Goal: Task Accomplishment & Management: Manage account settings

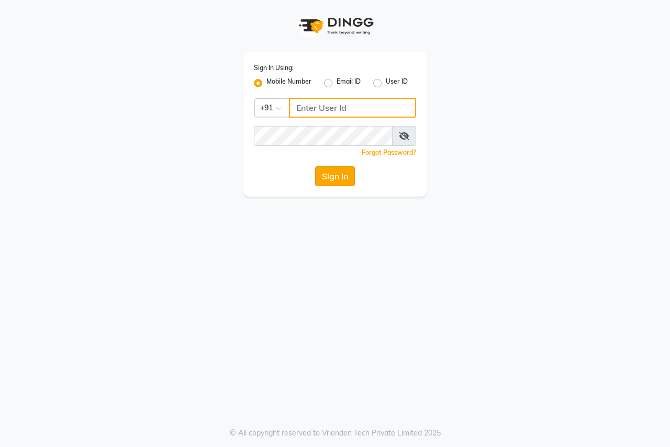
type input "8007975027"
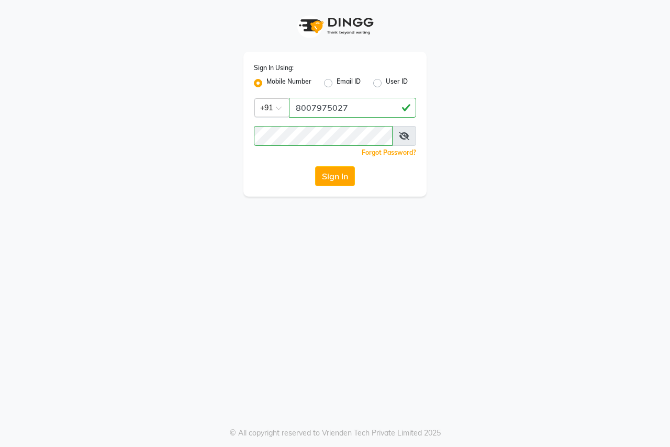
click at [329, 173] on button "Sign In" at bounding box center [335, 176] width 40 height 20
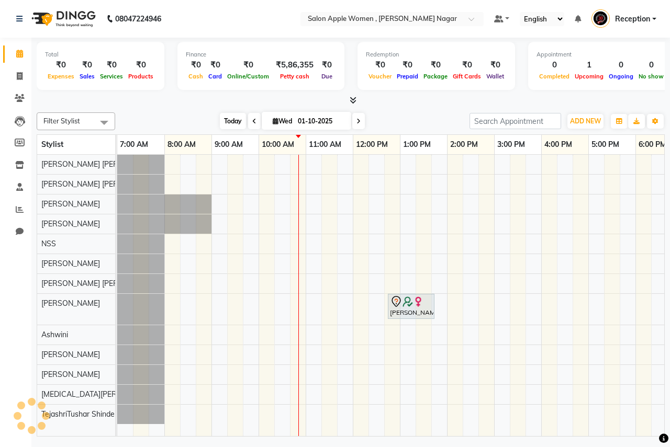
click at [234, 126] on span "Today" at bounding box center [233, 121] width 26 height 16
click at [224, 124] on span "Today" at bounding box center [233, 121] width 26 height 16
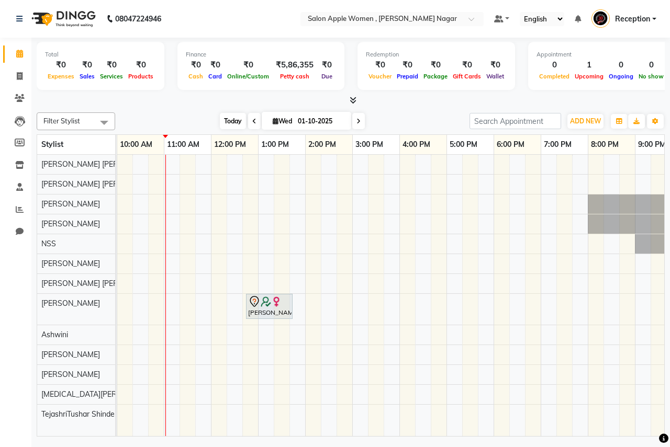
click at [227, 115] on span "Today" at bounding box center [233, 121] width 26 height 16
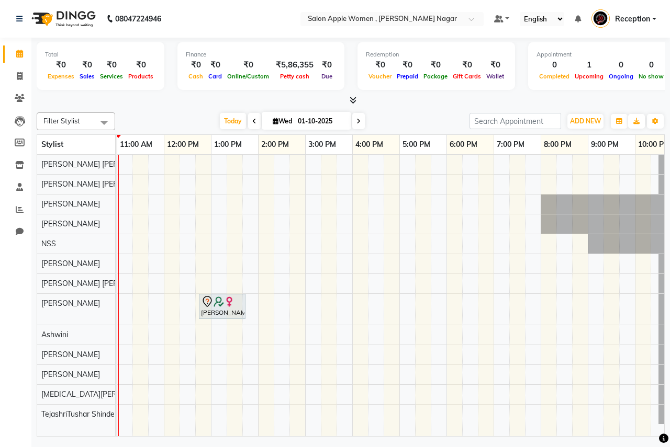
click at [288, 429] on div "[PERSON_NAME], TK01, 12:45 PM-01:45 PM, old Facial - Signature Facial Oily Skin…" at bounding box center [390, 295] width 547 height 281
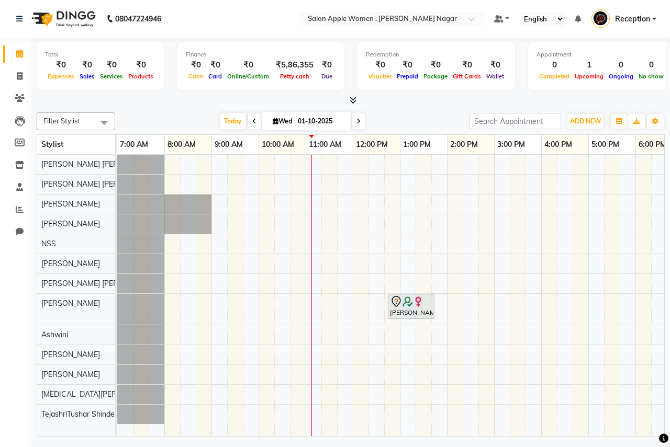
click at [359, 123] on span at bounding box center [358, 121] width 13 height 16
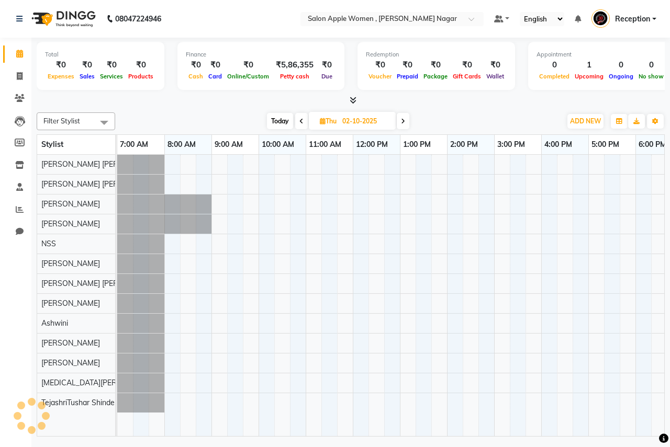
scroll to position [0, 189]
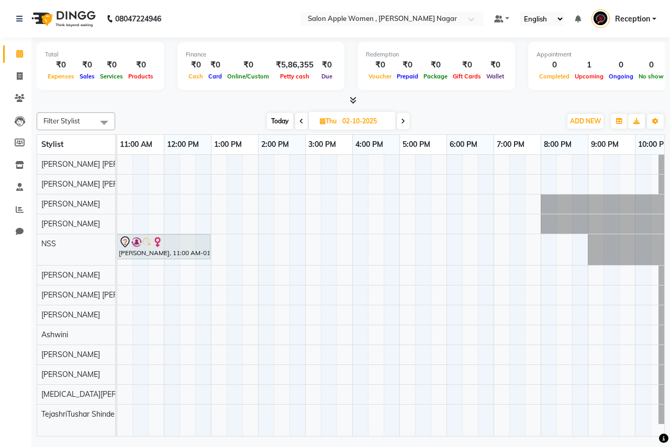
click at [299, 122] on icon at bounding box center [301, 121] width 4 height 6
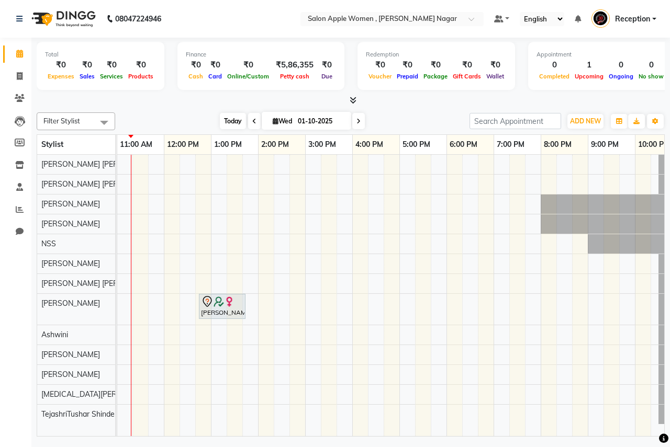
click at [228, 121] on span "Today" at bounding box center [233, 121] width 26 height 16
click at [362, 118] on span at bounding box center [358, 121] width 13 height 16
type input "02-10-2025"
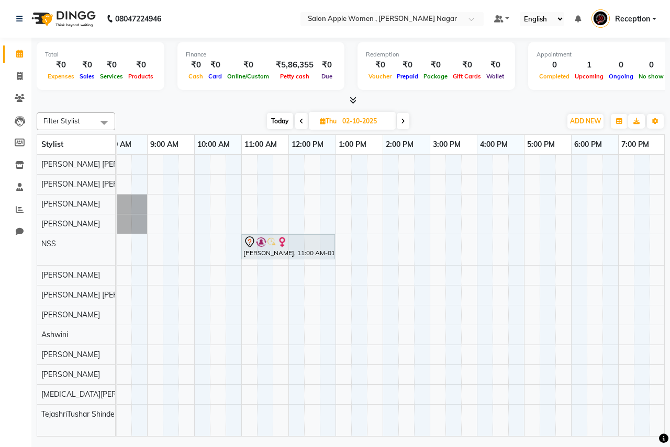
scroll to position [0, 0]
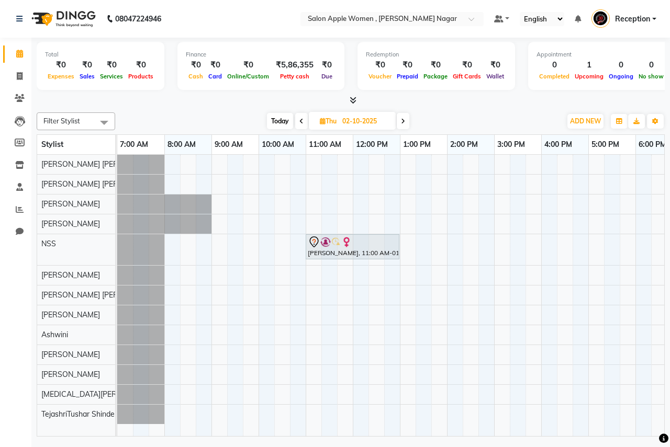
click at [551, 391] on div "[PERSON_NAME], 11:00 AM-01:00 PM, Hair protein treatment - Nanoplastia - upper …" at bounding box center [493, 295] width 753 height 281
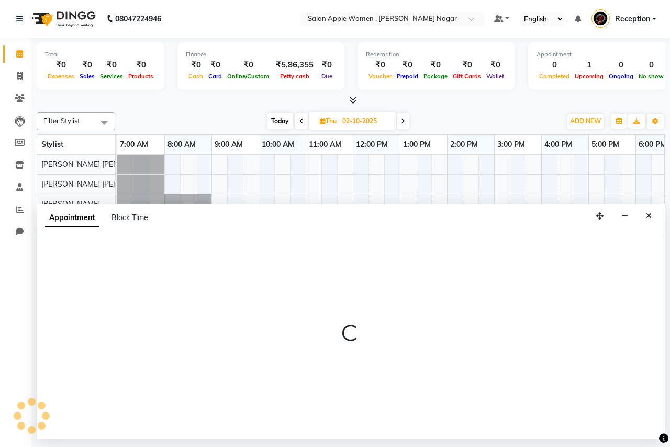
select select "70311"
select select "tentative"
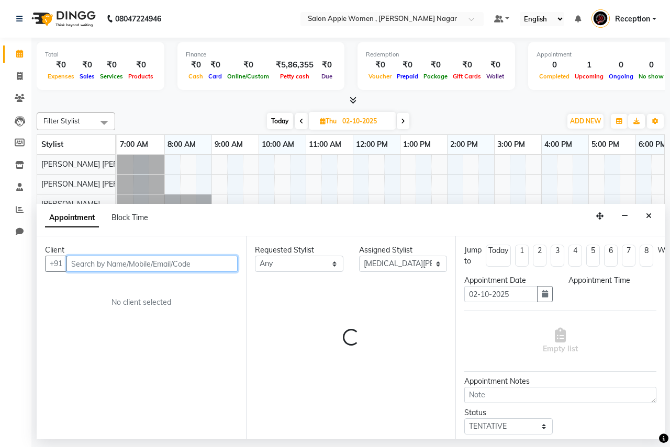
select select "960"
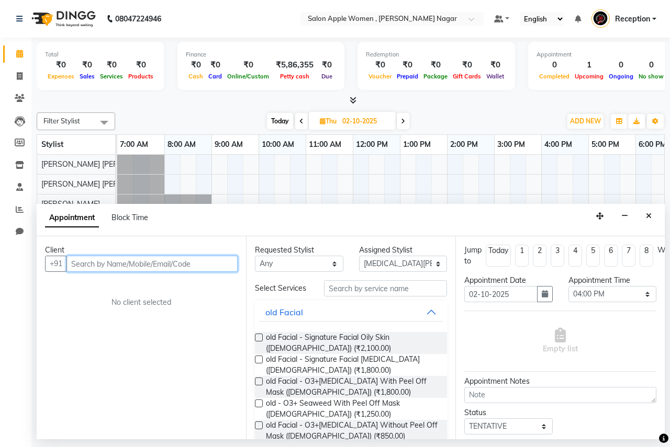
click at [145, 265] on input "text" at bounding box center [151, 264] width 171 height 16
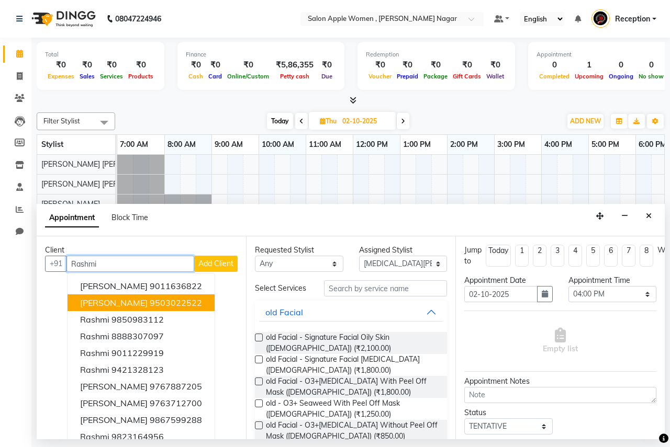
click at [150, 305] on ngb-highlight "9503022522" at bounding box center [176, 303] width 52 height 10
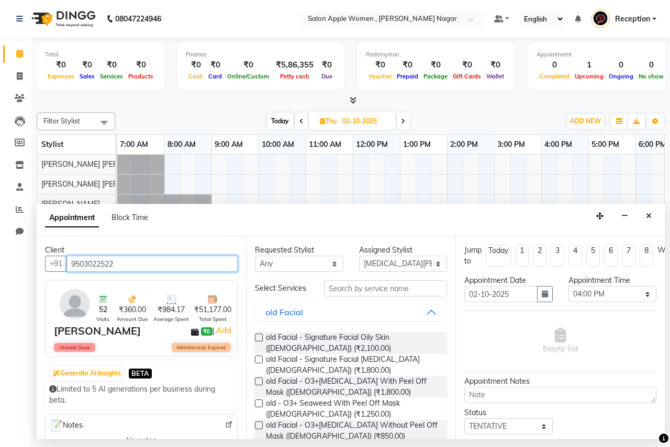
type input "9503022522"
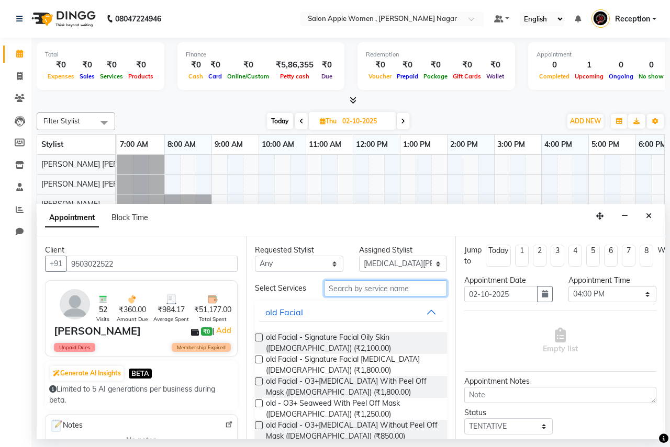
click at [339, 289] on input "text" at bounding box center [385, 288] width 123 height 16
type input "Fac"
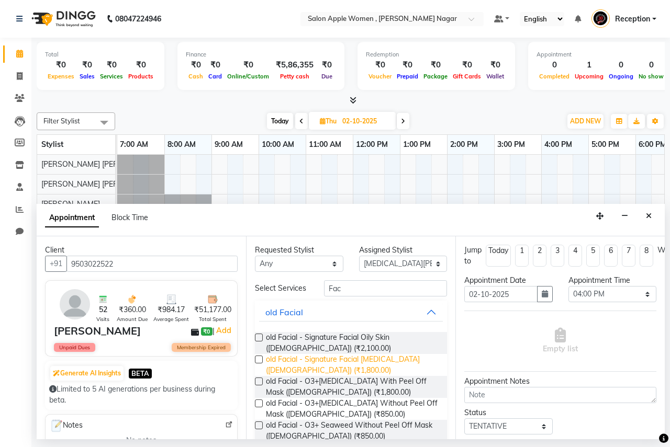
drag, startPoint x: 259, startPoint y: 338, endPoint x: 408, endPoint y: 356, distance: 149.7
click at [259, 338] on label at bounding box center [259, 338] width 8 height 8
click at [259, 338] on input "checkbox" at bounding box center [258, 338] width 7 height 7
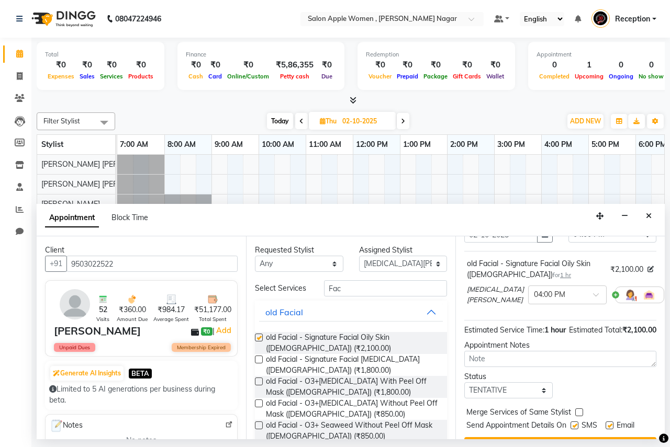
checkbox input "false"
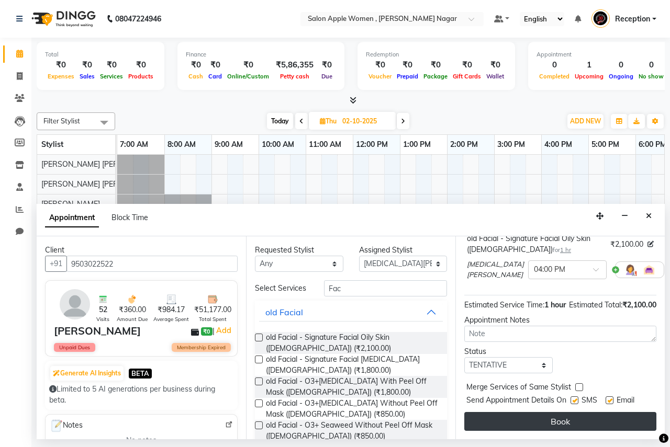
click at [523, 412] on button "Book" at bounding box center [560, 421] width 192 height 19
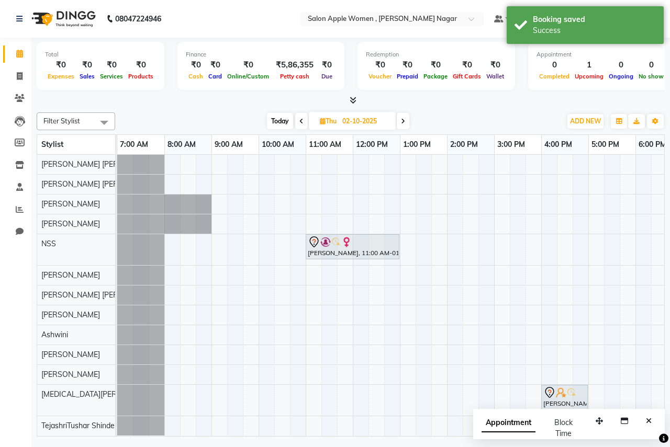
click at [277, 123] on span "Today" at bounding box center [280, 121] width 26 height 16
type input "01-10-2025"
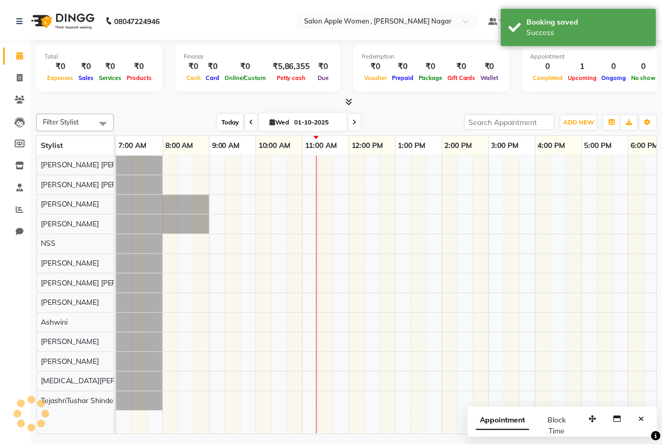
scroll to position [0, 189]
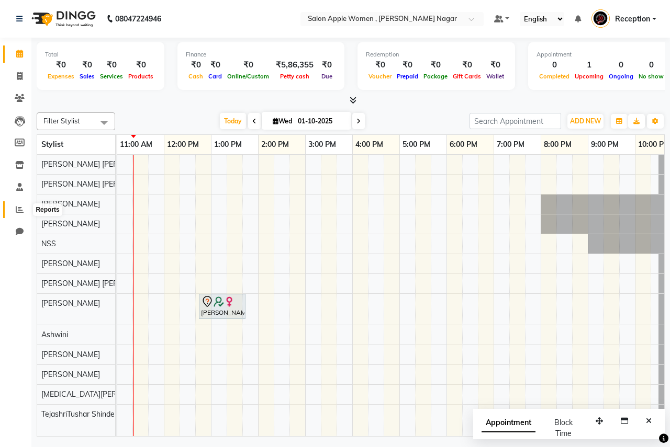
click at [22, 212] on icon at bounding box center [20, 210] width 8 height 8
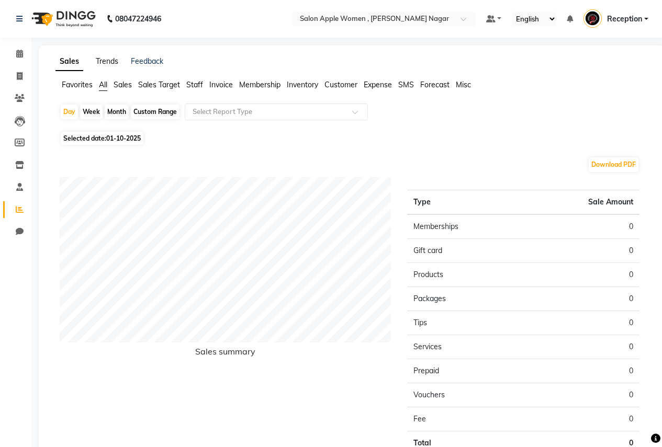
click at [113, 62] on link "Trends" at bounding box center [107, 61] width 22 height 9
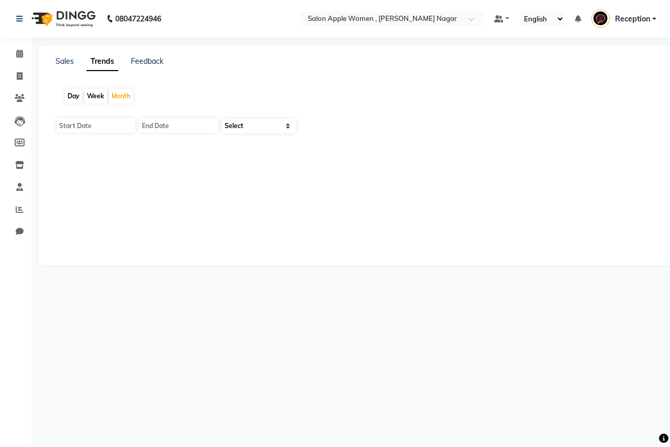
type input "01-10-2025"
type input "[DATE]"
select select "by_client"
click at [291, 126] on select "Select Sales Clients" at bounding box center [259, 126] width 74 height 15
click at [138, 64] on link "Feedback" at bounding box center [147, 61] width 32 height 9
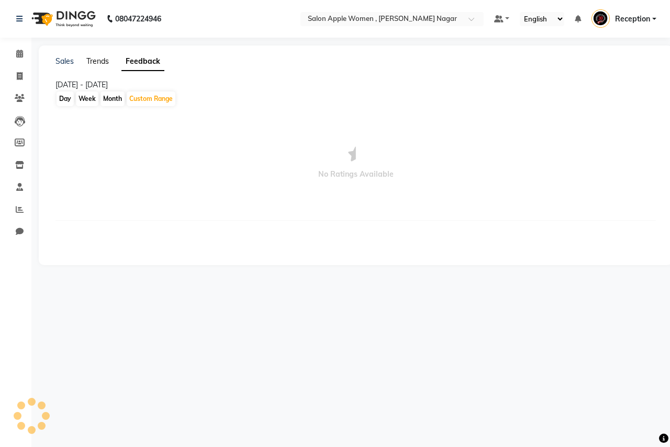
click at [96, 57] on link "Trends" at bounding box center [97, 61] width 22 height 9
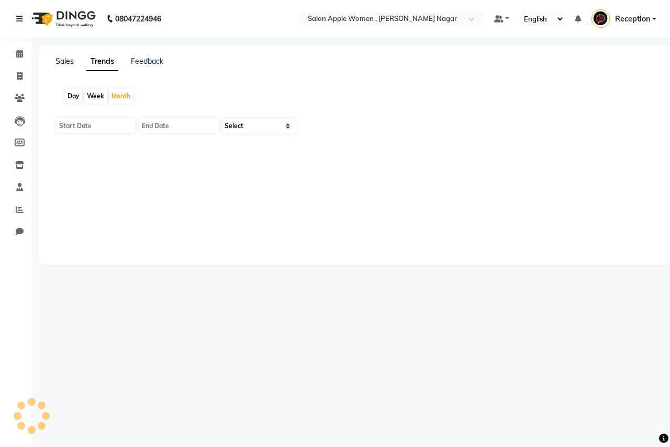
type input "01-10-2025"
type input "[DATE]"
select select "by_client"
click at [59, 59] on link "Sales" at bounding box center [64, 61] width 18 height 9
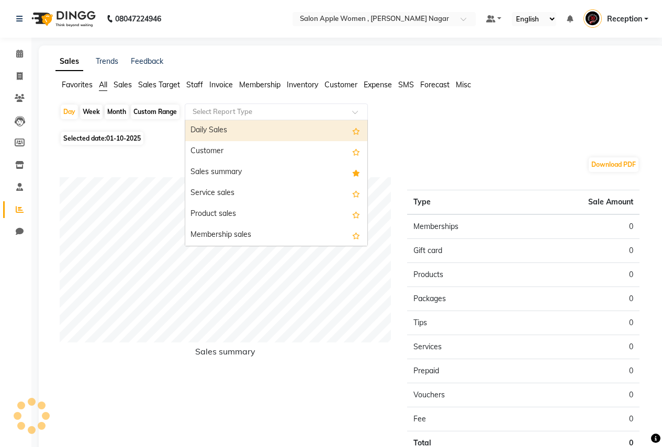
click at [358, 111] on span at bounding box center [358, 115] width 13 height 10
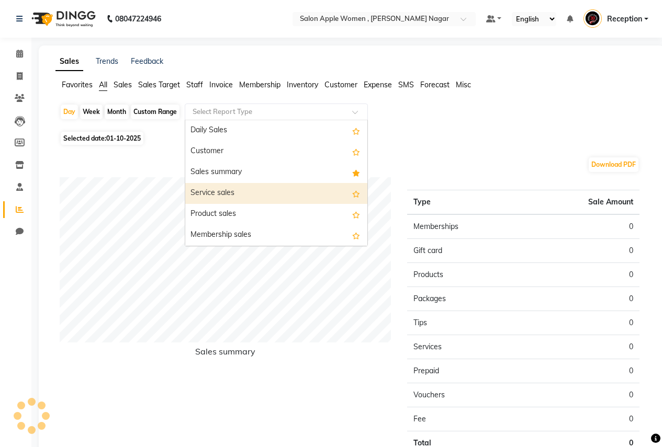
click at [320, 192] on div "Service sales" at bounding box center [276, 193] width 182 height 21
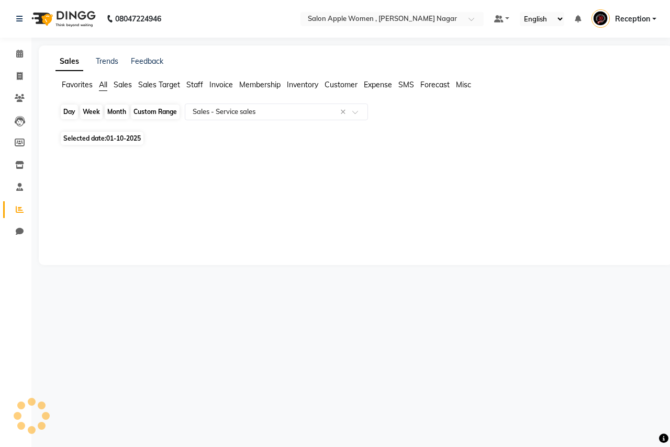
click at [75, 115] on div "Day" at bounding box center [69, 112] width 17 height 15
select select "10"
select select "2025"
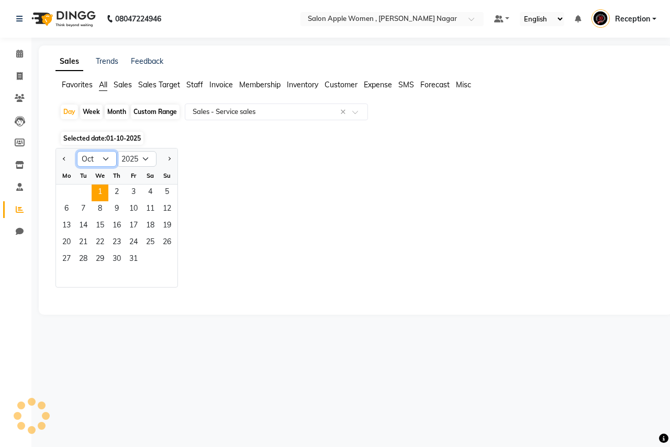
click at [106, 159] on select "Jan Feb Mar Apr May Jun [DATE] Aug Sep Oct Nov Dec" at bounding box center [97, 159] width 40 height 16
select select "9"
click at [77, 151] on select "Jan Feb Mar Apr May Jun [DATE] Aug Sep Oct Nov Dec" at bounding box center [97, 159] width 40 height 16
click at [61, 189] on span "1" at bounding box center [66, 193] width 17 height 17
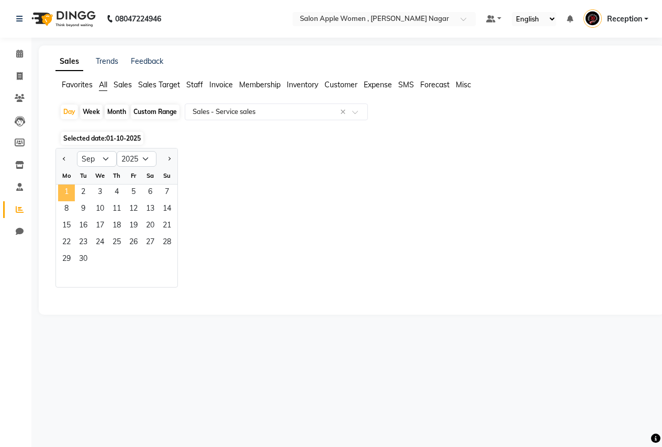
select select "full_report"
select select "csv"
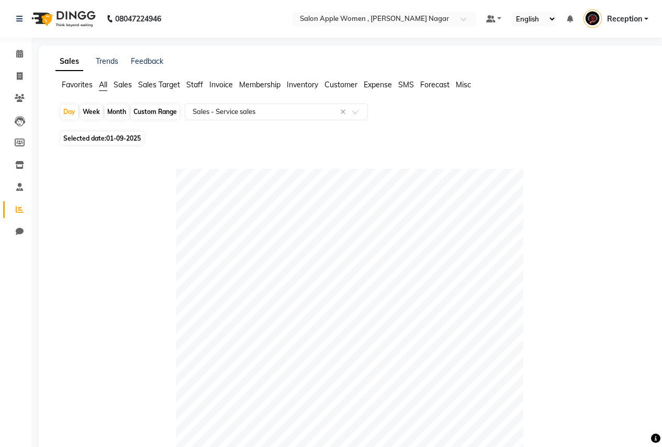
click at [110, 108] on div "Month" at bounding box center [117, 112] width 24 height 15
select select "9"
select select "2025"
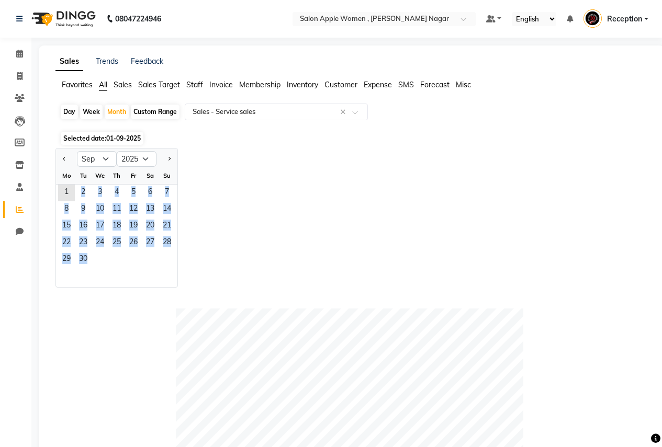
drag, startPoint x: 58, startPoint y: 188, endPoint x: 156, endPoint y: 256, distance: 120.0
click at [156, 256] on ngb-datepicker-month "Mo Tu We Th Fr Sa Su 1 2 3 4 5 6 7 8 9 10 11 12 13 14 15 16 17 18 19 20 21 22 2…" at bounding box center [116, 227] width 121 height 120
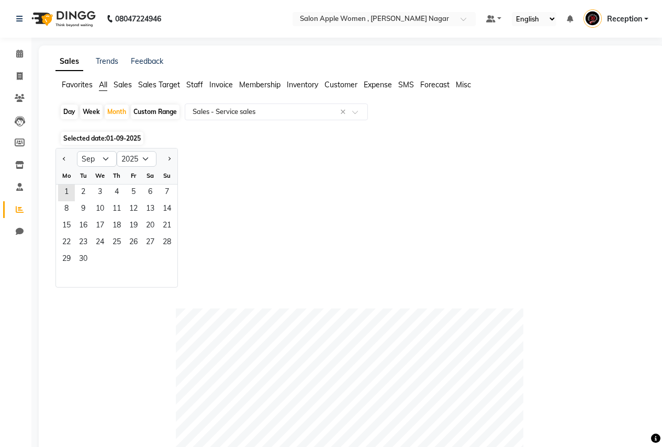
click at [156, 269] on div at bounding box center [116, 277] width 121 height 19
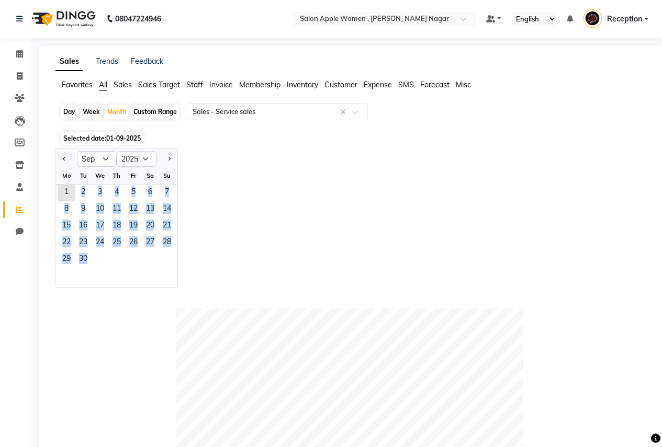
drag, startPoint x: 64, startPoint y: 187, endPoint x: 159, endPoint y: 269, distance: 125.3
click at [159, 269] on ngb-datepicker-month "Mo Tu We Th Fr Sa Su 1 2 3 4 5 6 7 8 9 10 11 12 13 14 15 16 17 18 19 20 21 22 2…" at bounding box center [116, 227] width 121 height 120
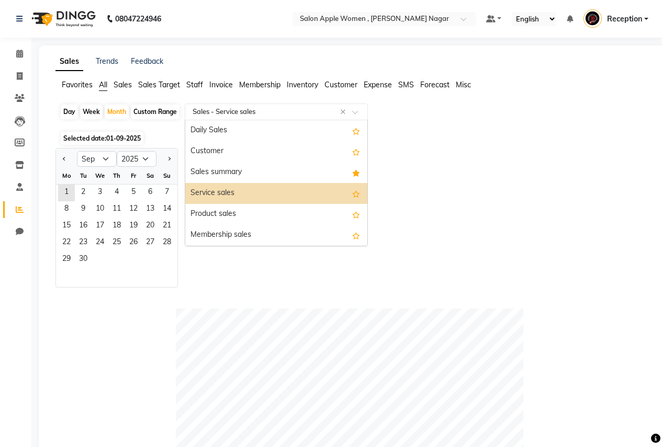
click at [357, 112] on span at bounding box center [358, 115] width 13 height 10
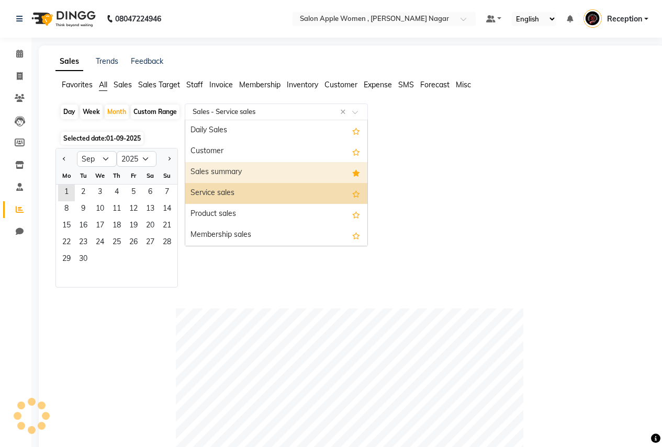
click at [256, 166] on div "Sales summary" at bounding box center [276, 172] width 182 height 21
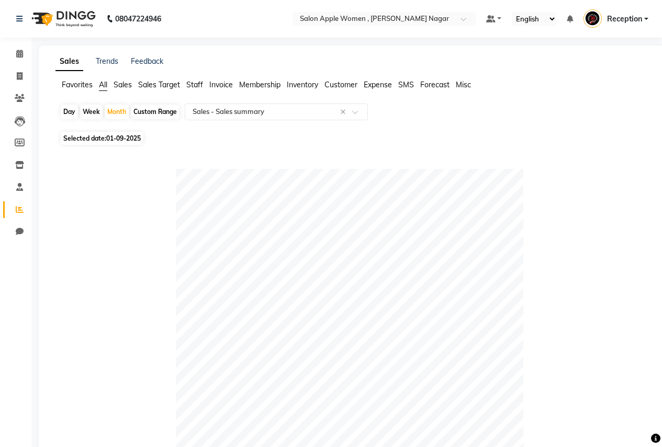
click at [352, 121] on div "Day Week Month Custom Range Select Report Type × Sales - Sales summary ×" at bounding box center [352, 116] width 584 height 25
click at [351, 110] on div at bounding box center [276, 112] width 182 height 10
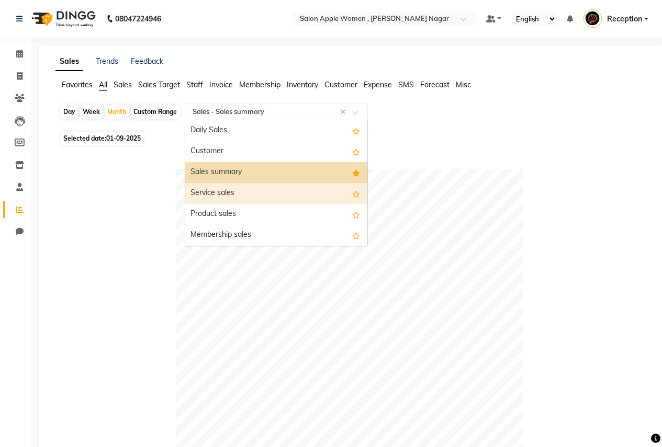
click at [292, 192] on div "Service sales" at bounding box center [276, 193] width 182 height 21
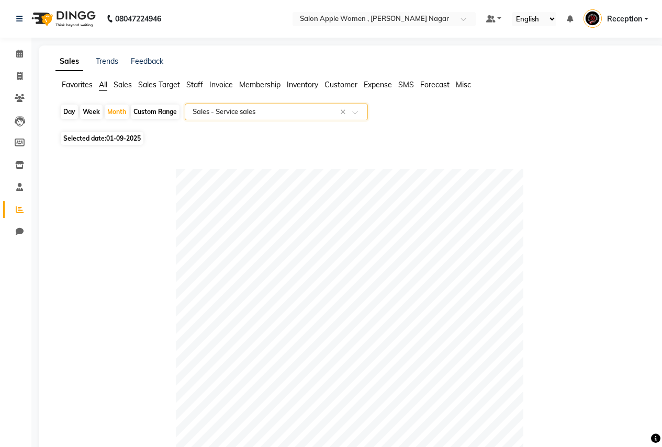
click at [144, 112] on div "Custom Range" at bounding box center [155, 112] width 49 height 15
select select "9"
select select "2025"
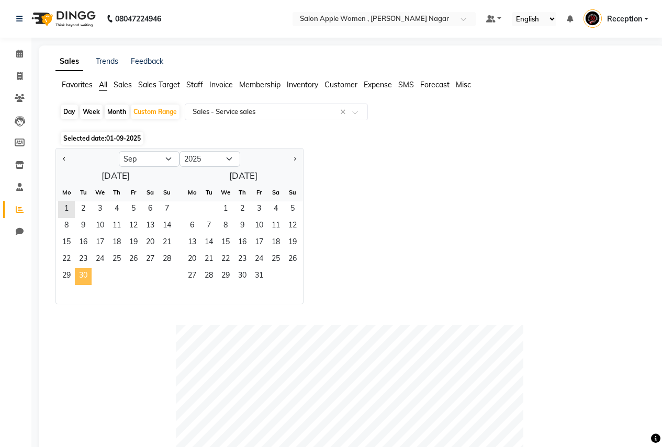
click at [87, 276] on span "30" at bounding box center [83, 276] width 17 height 17
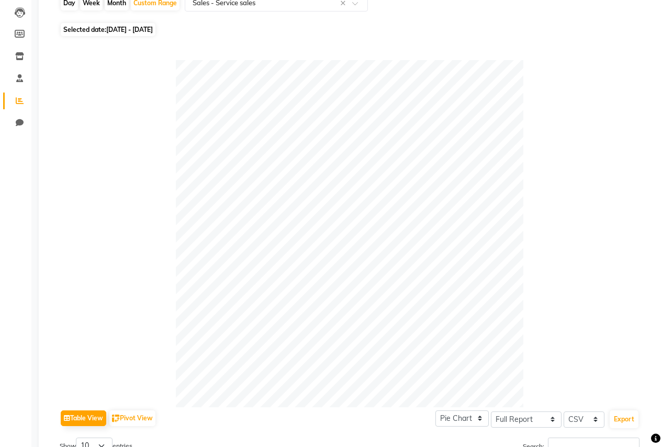
scroll to position [43, 0]
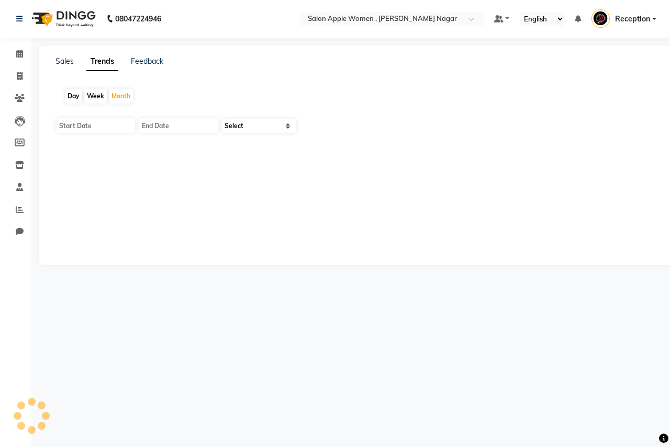
type input "01-10-2025"
type input "[DATE]"
select select "by_client"
click at [24, 58] on span at bounding box center [19, 54] width 18 height 12
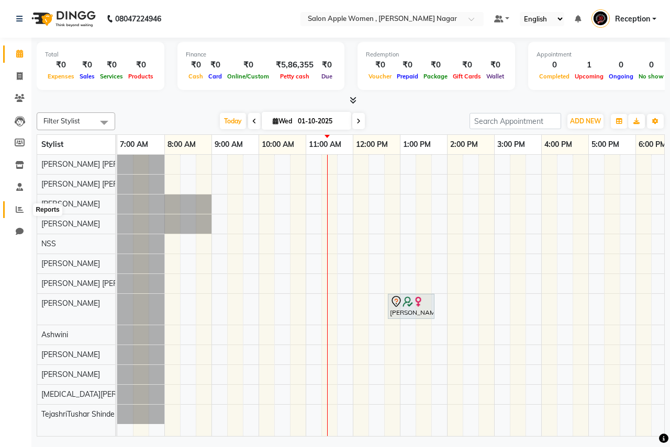
click at [24, 206] on span at bounding box center [19, 210] width 18 height 12
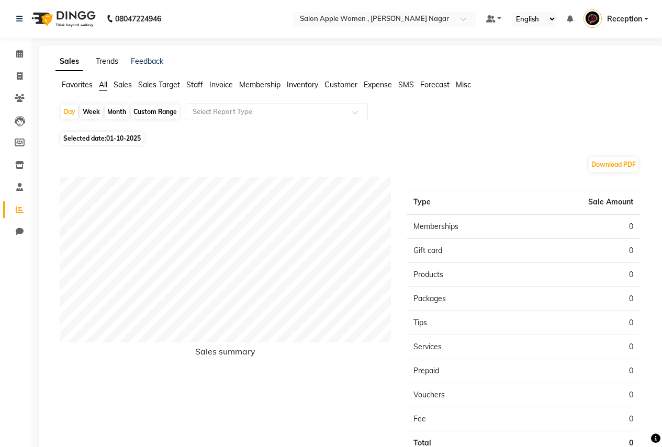
click at [108, 62] on link "Trends" at bounding box center [107, 61] width 22 height 9
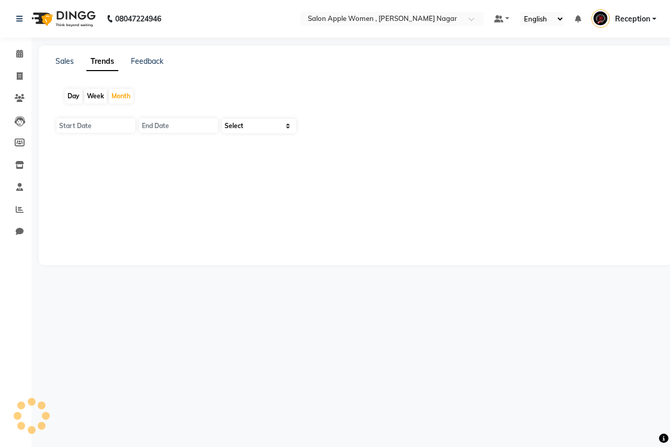
type input "01-10-2025"
type input "[DATE]"
select select "by_client"
click at [286, 125] on select "Select Sales Clients" at bounding box center [259, 126] width 74 height 15
click at [109, 130] on input "01-10-2025" at bounding box center [96, 125] width 78 height 15
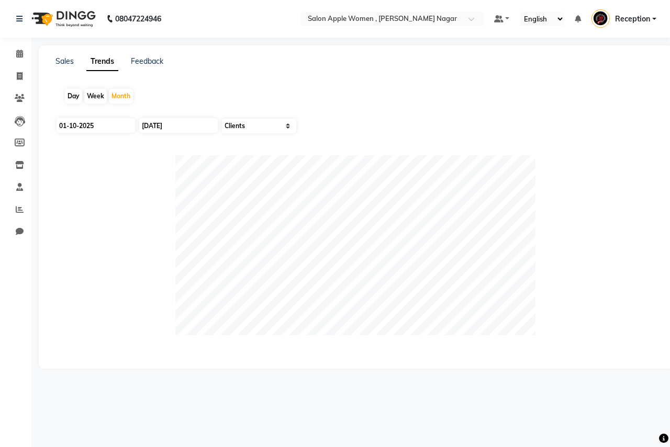
select select "10"
select select "2025"
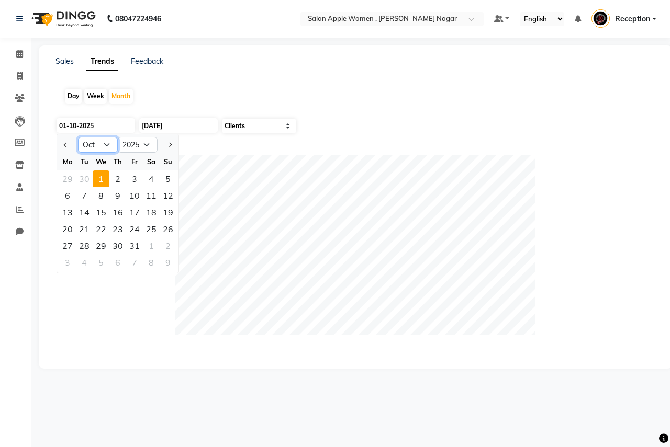
click at [102, 144] on select "Jan Feb Mar Apr May Jun [DATE] Aug Sep Oct Nov Dec" at bounding box center [98, 145] width 40 height 16
click at [78, 137] on select "Jan Feb Mar Apr May Jun [DATE] Aug Sep Oct Nov Dec" at bounding box center [98, 145] width 40 height 16
click at [104, 143] on select "Jan Feb Mar Apr May Jun [DATE] Aug Sep Oct Nov Dec" at bounding box center [98, 145] width 40 height 16
select select "9"
click at [78, 137] on select "Jan Feb Mar Apr May Jun [DATE] Aug Sep Oct Nov Dec" at bounding box center [98, 145] width 40 height 16
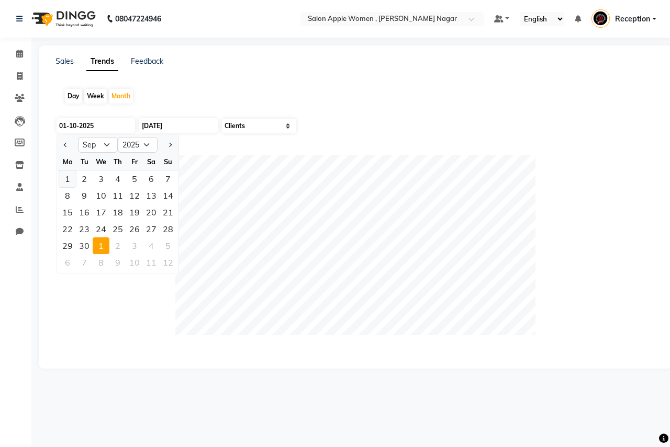
click at [72, 176] on div "1" at bounding box center [67, 179] width 17 height 17
type input "01-09-2025"
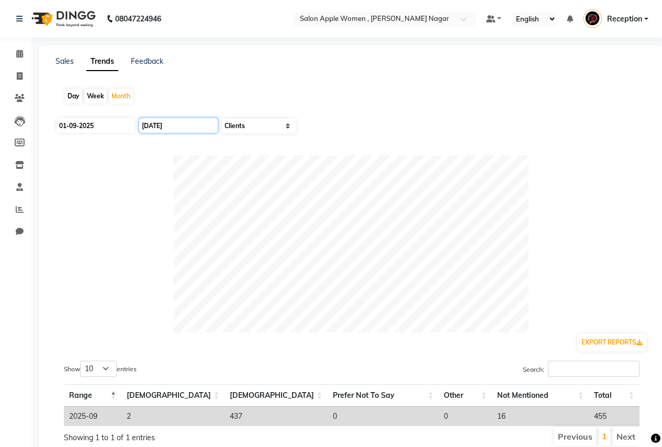
click at [173, 127] on input "[DATE]" at bounding box center [178, 125] width 78 height 15
select select "10"
select select "2025"
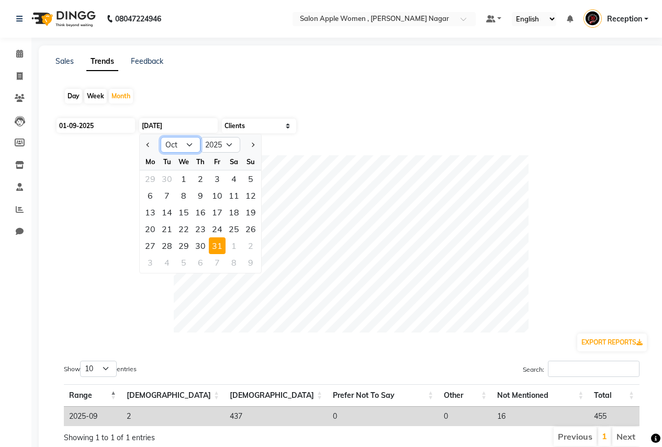
click at [188, 145] on select "Jan Feb Mar Apr May Jun [DATE] Aug Sep Oct Nov Dec" at bounding box center [181, 145] width 40 height 16
select select "9"
click at [161, 137] on select "Jan Feb Mar Apr May Jun [DATE] Aug Sep Oct Nov Dec" at bounding box center [181, 145] width 40 height 16
click at [167, 247] on div "30" at bounding box center [167, 246] width 17 height 17
type input "[DATE]"
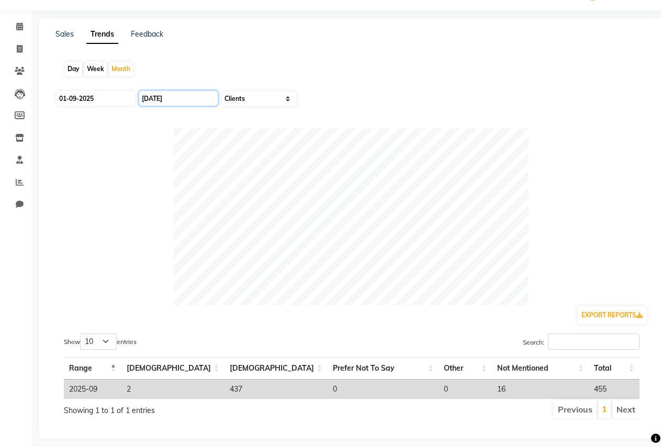
scroll to position [42, 0]
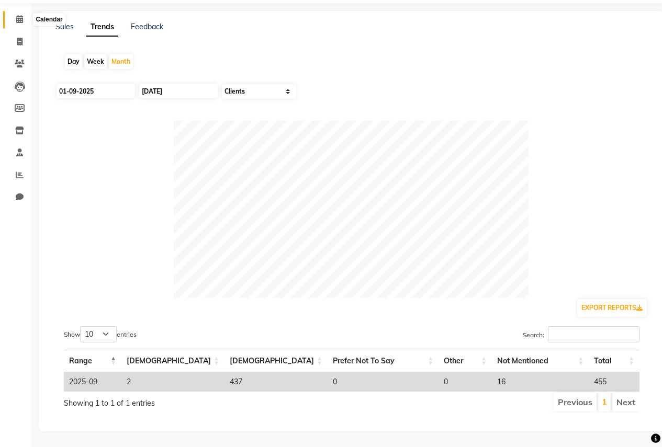
click at [21, 15] on icon at bounding box center [19, 19] width 7 height 8
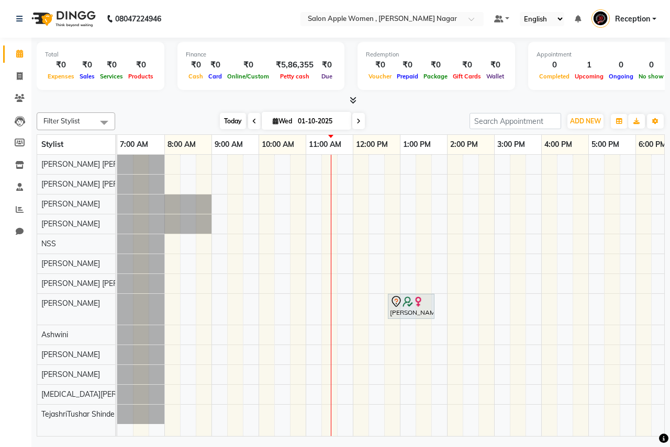
click at [241, 126] on span "Today" at bounding box center [233, 121] width 26 height 16
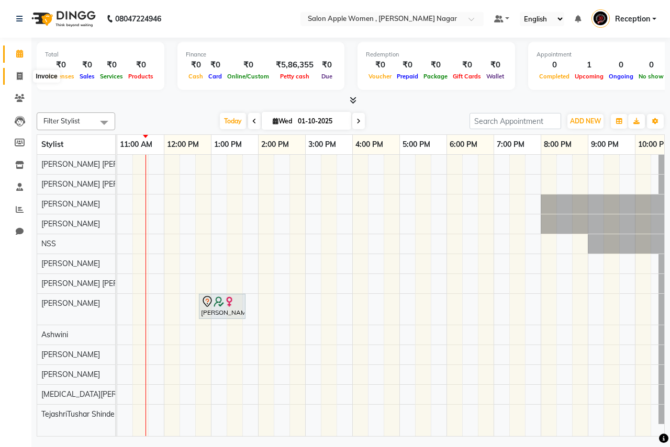
click at [15, 80] on span at bounding box center [19, 77] width 18 height 12
select select "96"
select select "service"
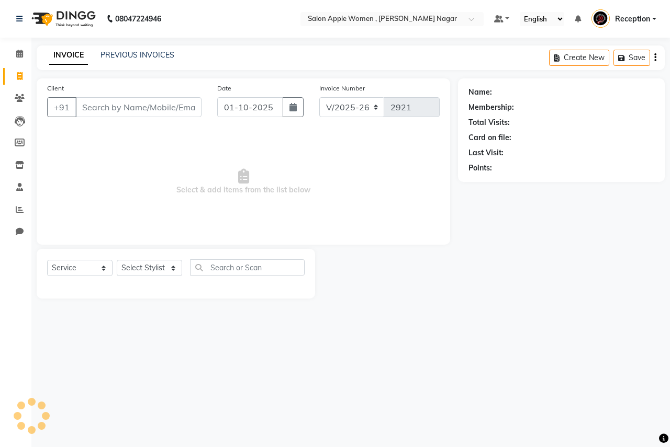
click at [144, 103] on input "Client" at bounding box center [138, 107] width 126 height 20
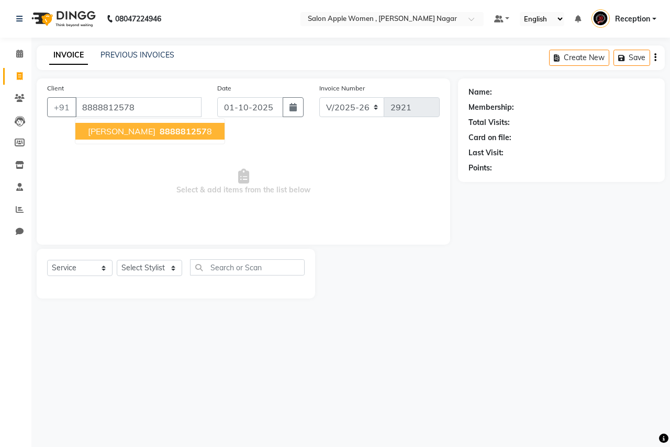
type input "8888812578"
click at [160, 129] on span "888881257" at bounding box center [183, 131] width 47 height 10
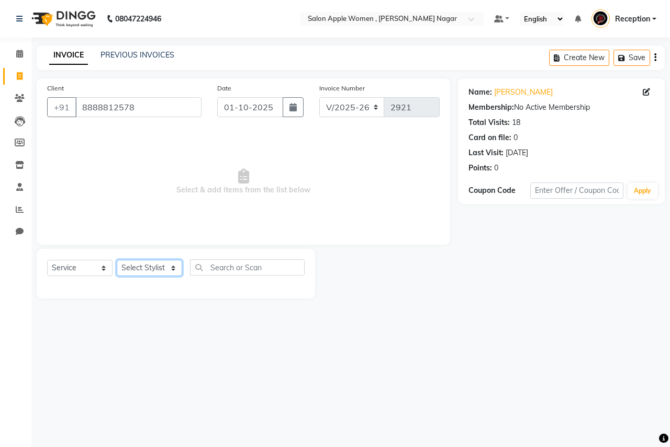
click at [151, 266] on select "Select Stylist [PERSON_NAME] [PERSON_NAME] [PERSON_NAME] [PERSON_NAME] Jyoti Ra…" at bounding box center [149, 268] width 65 height 16
select select "57562"
click at [117, 260] on select "Select Stylist [PERSON_NAME] [PERSON_NAME] [PERSON_NAME] [PERSON_NAME] Jyoti Ra…" at bounding box center [149, 268] width 65 height 16
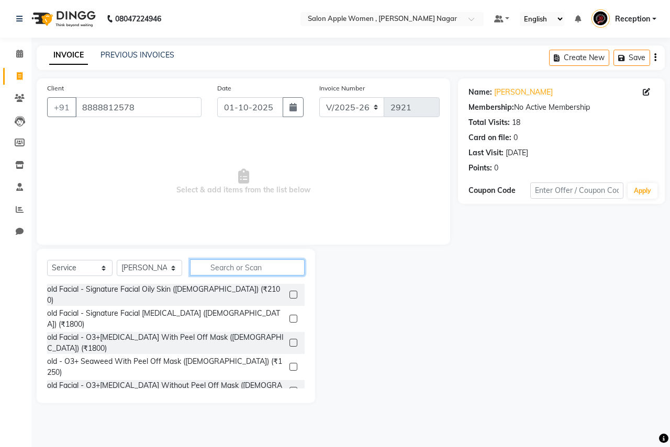
click at [222, 267] on input "text" at bounding box center [247, 268] width 115 height 16
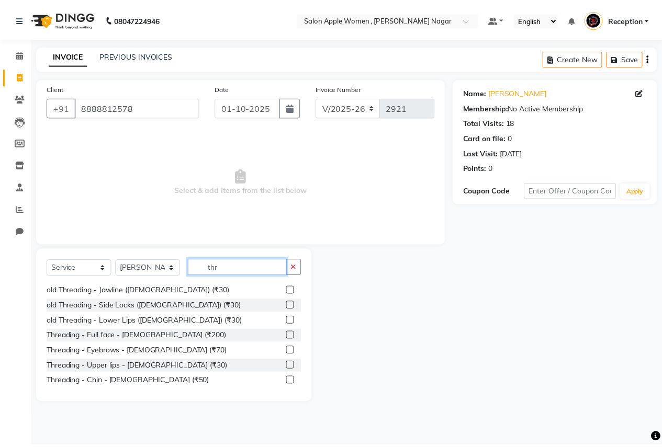
scroll to position [138, 0]
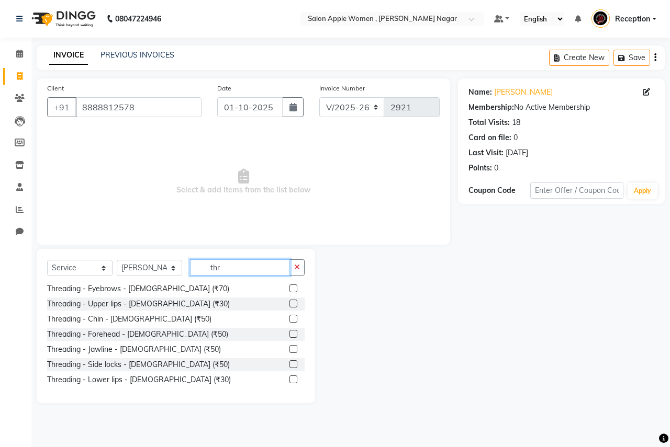
type input "thr"
click at [289, 286] on label at bounding box center [293, 289] width 8 height 8
click at [289, 286] on input "checkbox" at bounding box center [292, 289] width 7 height 7
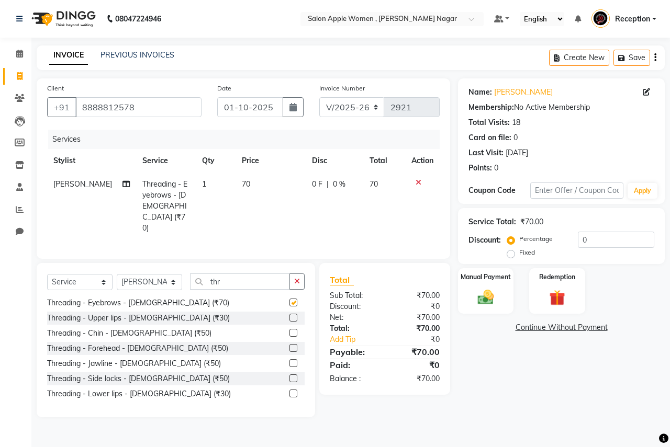
checkbox input "false"
click at [289, 314] on label at bounding box center [293, 318] width 8 height 8
click at [289, 315] on input "checkbox" at bounding box center [292, 318] width 7 height 7
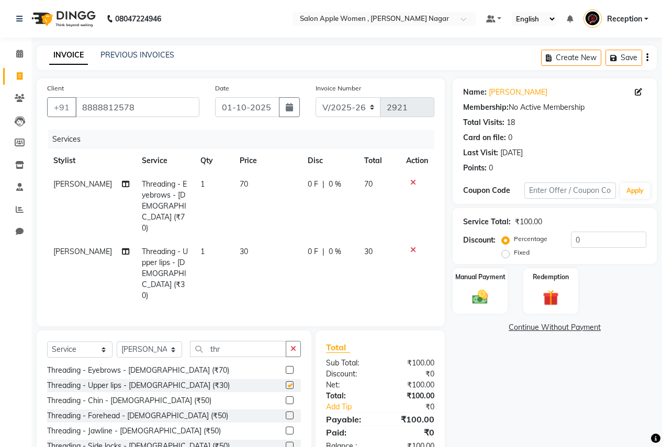
checkbox input "false"
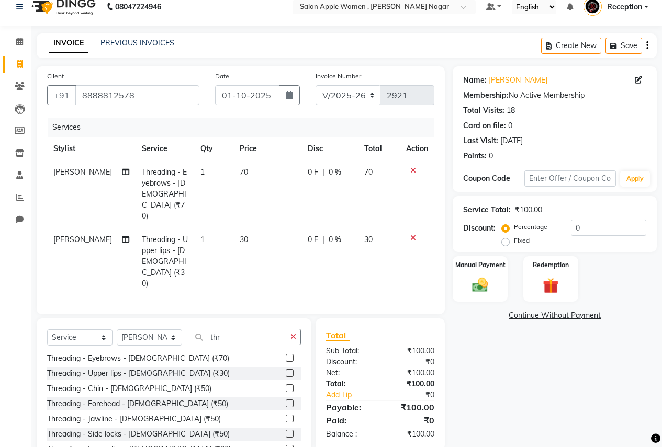
scroll to position [17, 0]
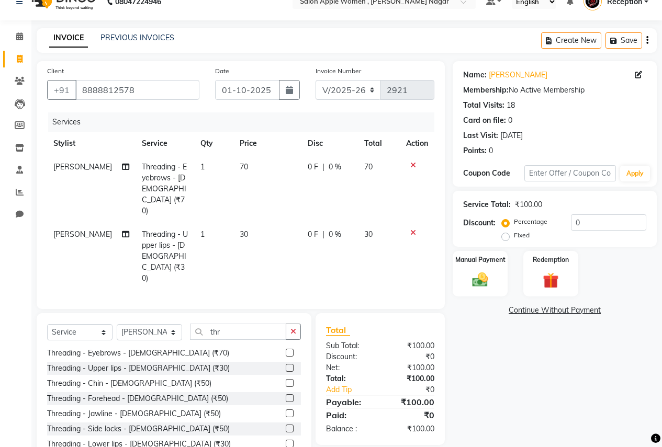
click at [286, 440] on label at bounding box center [290, 444] width 8 height 8
click at [286, 441] on input "checkbox" at bounding box center [289, 444] width 7 height 7
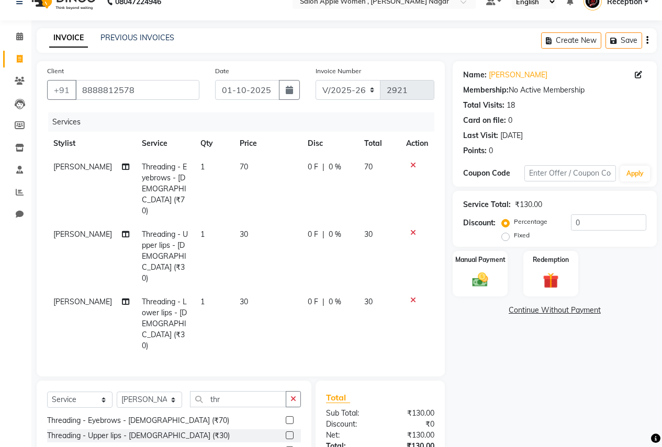
checkbox input "false"
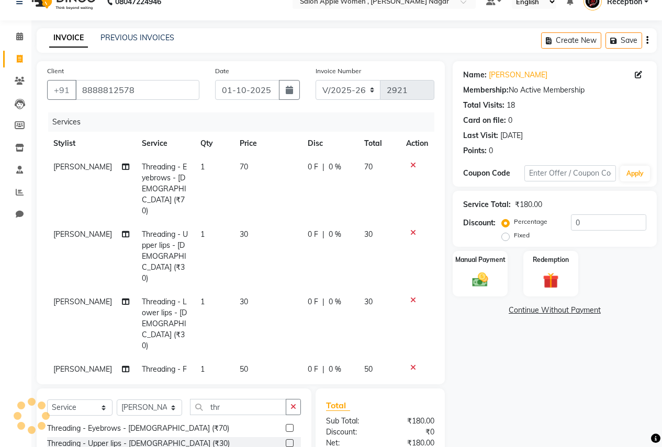
checkbox input "false"
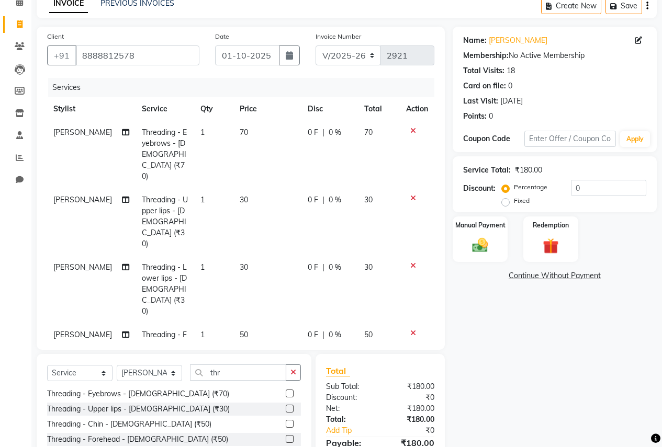
scroll to position [108, 0]
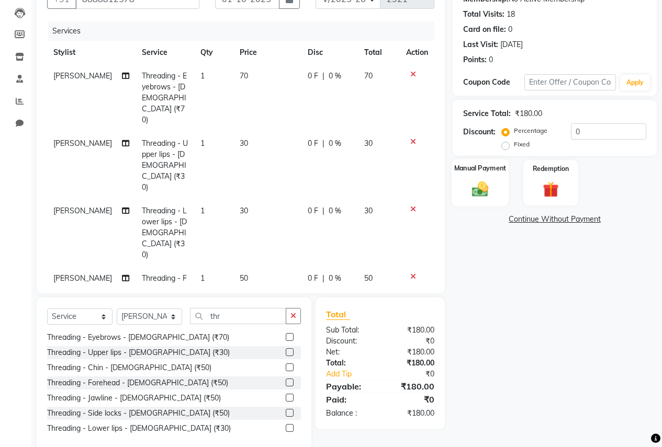
click at [485, 188] on img at bounding box center [480, 188] width 27 height 19
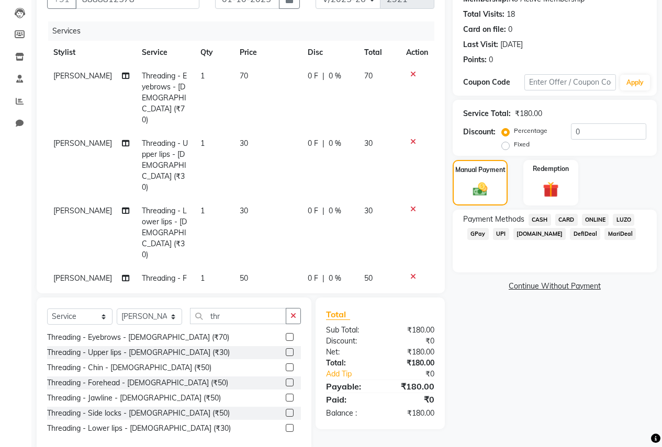
click at [535, 216] on span "CASH" at bounding box center [539, 220] width 22 height 12
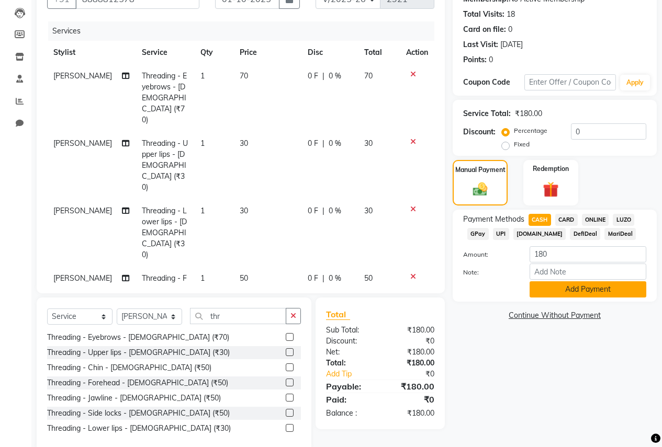
click at [583, 284] on button "Add Payment" at bounding box center [588, 289] width 117 height 16
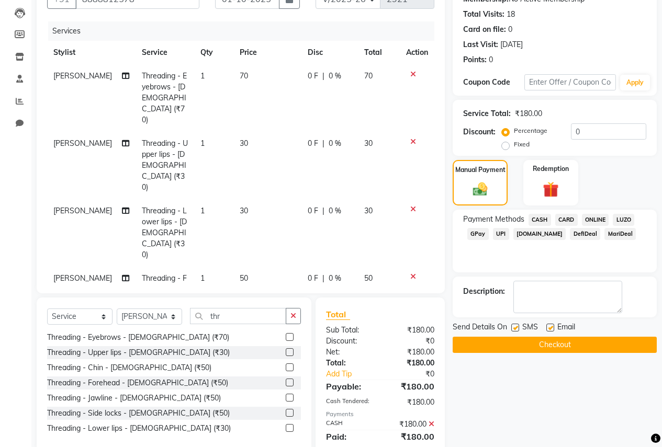
click at [581, 340] on button "Checkout" at bounding box center [555, 345] width 204 height 16
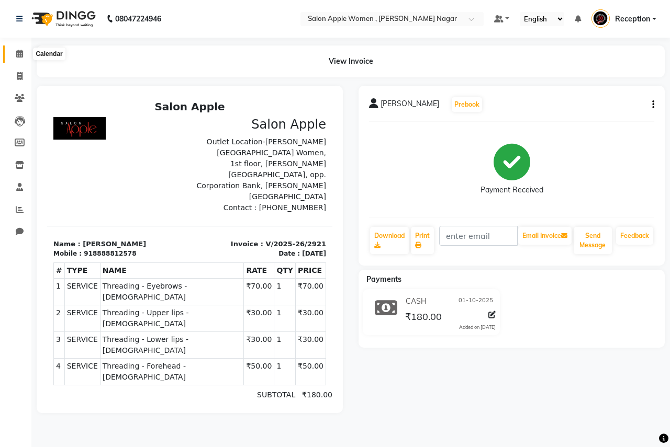
click at [16, 51] on icon at bounding box center [19, 54] width 7 height 8
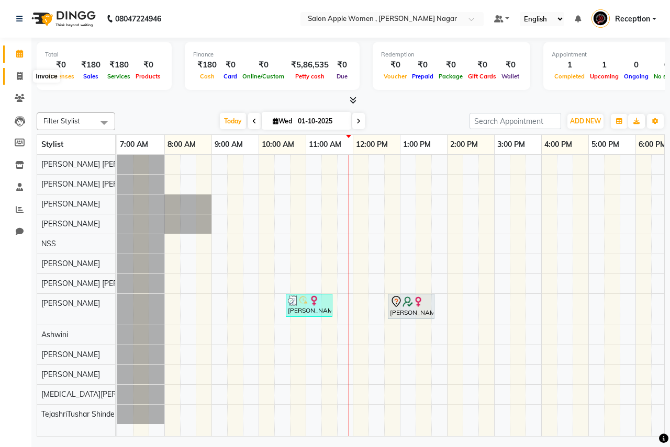
drag, startPoint x: 20, startPoint y: 71, endPoint x: 53, endPoint y: 77, distance: 34.1
click at [20, 72] on span at bounding box center [19, 77] width 18 height 12
select select "service"
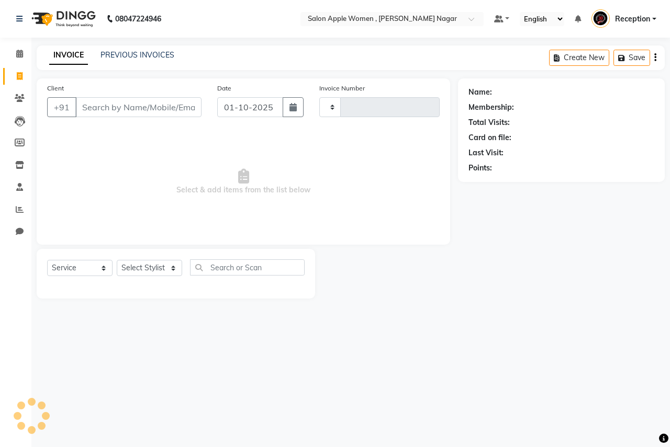
type input "2922"
select select "96"
click at [135, 111] on input "Client" at bounding box center [138, 107] width 126 height 20
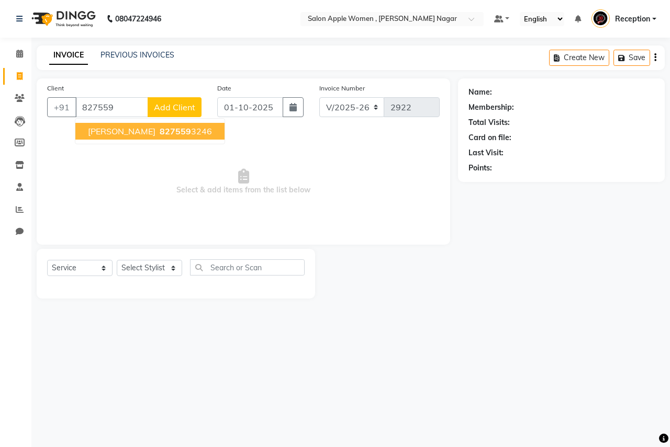
click at [162, 132] on span "827559" at bounding box center [175, 131] width 31 height 10
type input "8275593246"
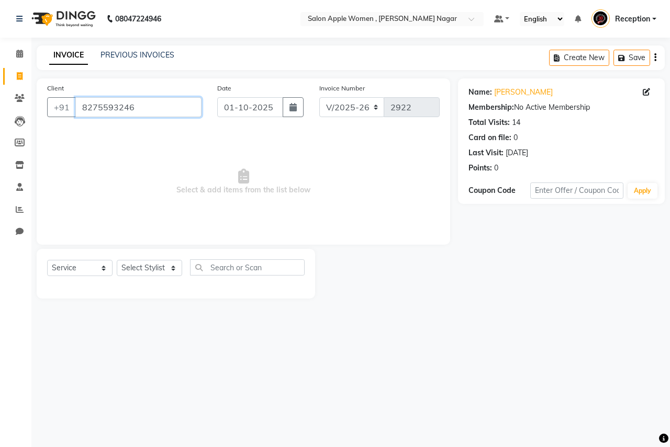
drag, startPoint x: 80, startPoint y: 106, endPoint x: 142, endPoint y: 104, distance: 62.3
click at [142, 104] on input "8275593246" at bounding box center [138, 107] width 126 height 20
click at [22, 102] on span at bounding box center [19, 99] width 18 height 12
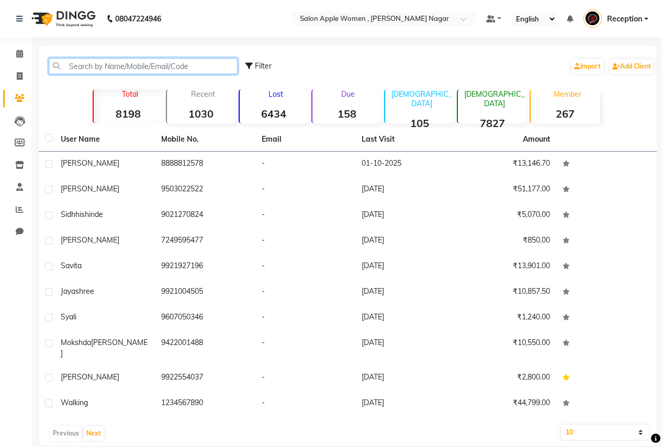
click at [173, 63] on input "text" at bounding box center [143, 66] width 189 height 16
paste input "8275593246"
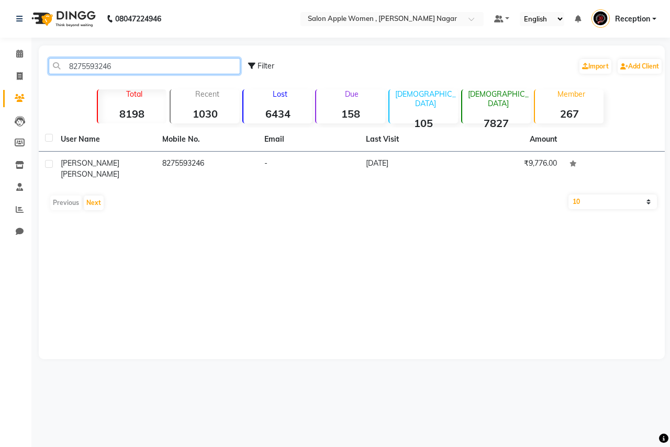
type input "8275593246"
click at [252, 147] on th "Mobile No." at bounding box center [207, 140] width 102 height 24
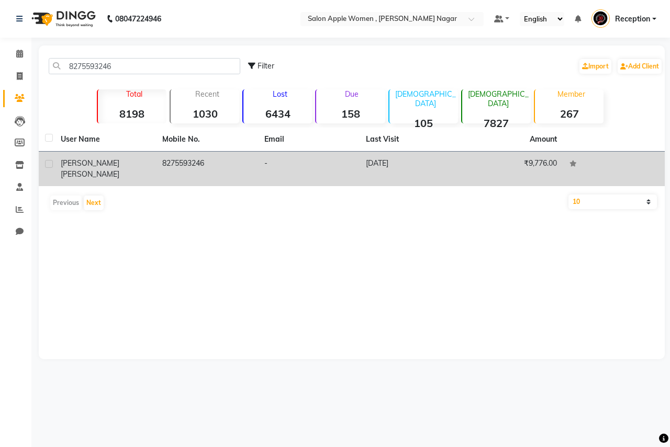
click at [249, 166] on td "8275593246" at bounding box center [207, 169] width 102 height 35
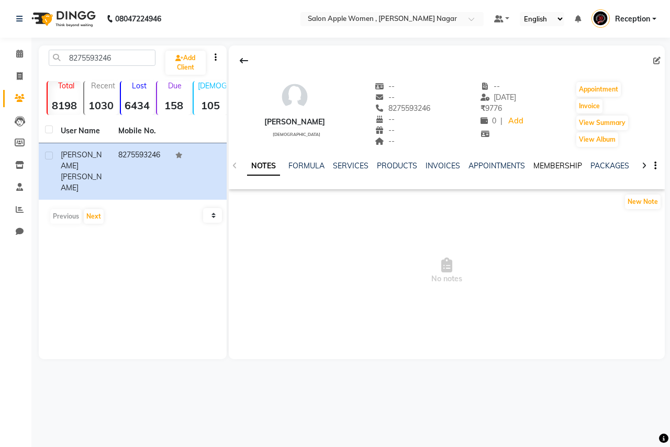
click at [533, 165] on link "MEMBERSHIP" at bounding box center [557, 165] width 49 height 9
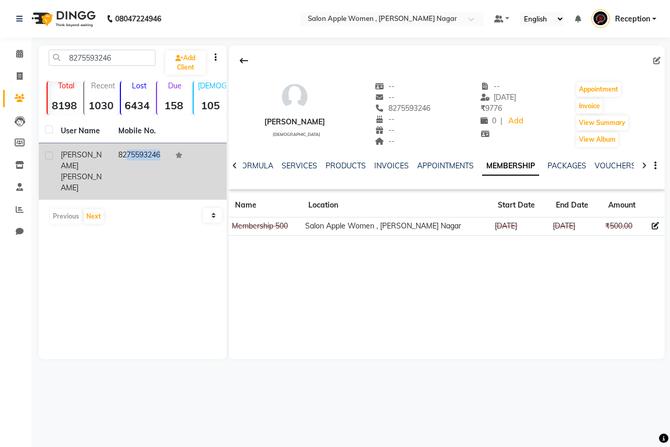
drag, startPoint x: 118, startPoint y: 155, endPoint x: 224, endPoint y: 153, distance: 106.8
click at [224, 153] on tr "[PERSON_NAME] 8275593246" at bounding box center [133, 171] width 188 height 57
copy td "8275593246"
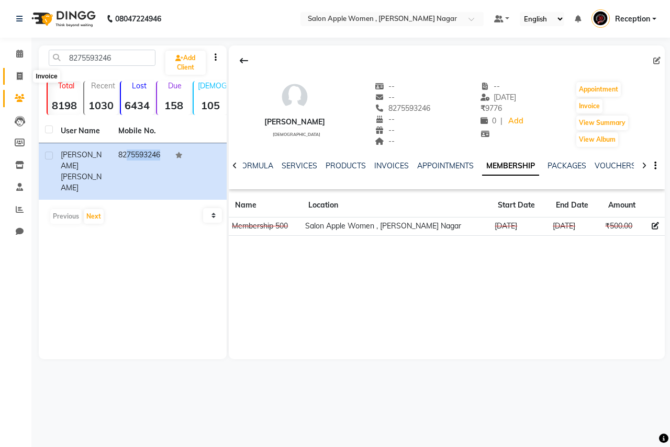
click at [22, 77] on icon at bounding box center [20, 76] width 6 height 8
select select "96"
select select "service"
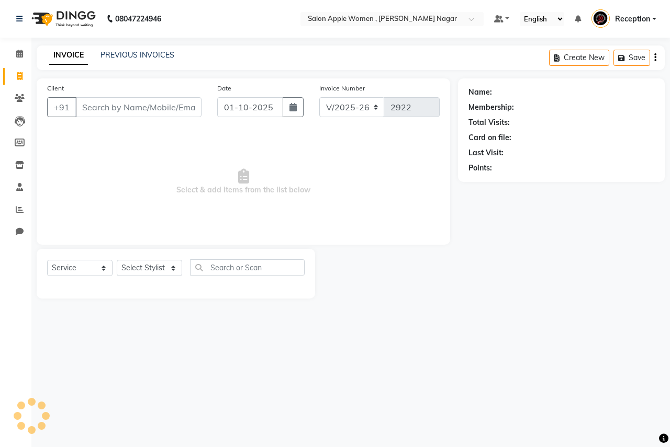
click at [158, 104] on input "Client" at bounding box center [138, 107] width 126 height 20
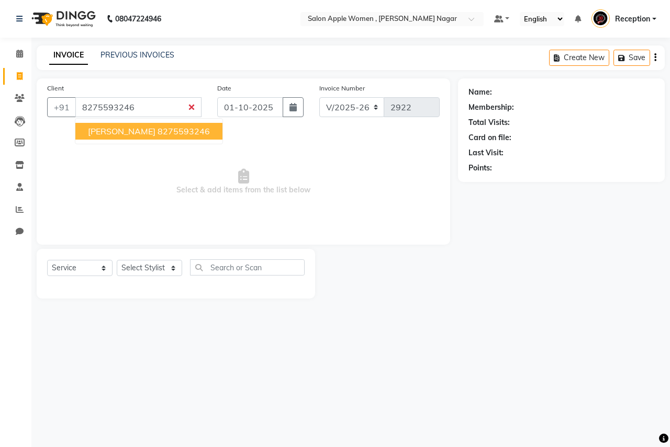
click at [176, 137] on button "[PERSON_NAME] 8275593246" at bounding box center [148, 131] width 147 height 17
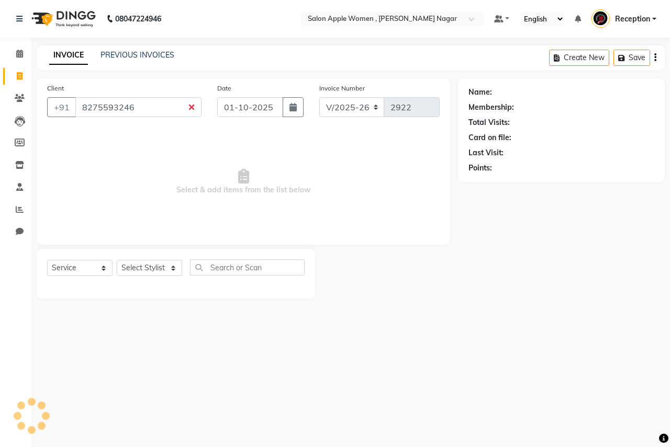
type input "8275593246"
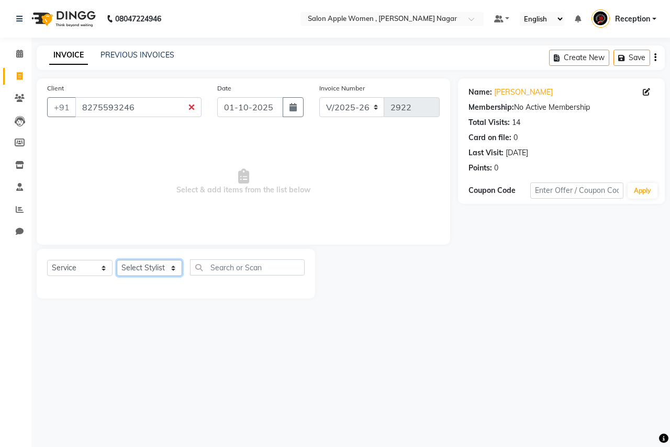
click at [148, 271] on select "Select Stylist [PERSON_NAME] [PERSON_NAME] [PERSON_NAME] [PERSON_NAME] Jyoti Ra…" at bounding box center [149, 268] width 65 height 16
select select "3152"
click at [117, 260] on select "Select Stylist [PERSON_NAME] [PERSON_NAME] [PERSON_NAME] [PERSON_NAME] Jyoti Ra…" at bounding box center [149, 268] width 65 height 16
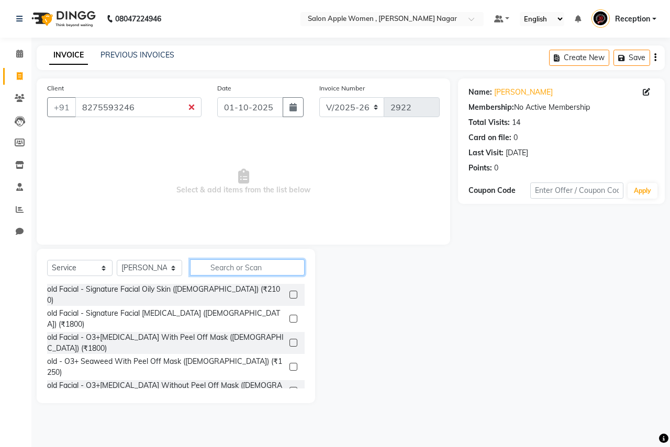
click at [251, 262] on input "text" at bounding box center [247, 268] width 115 height 16
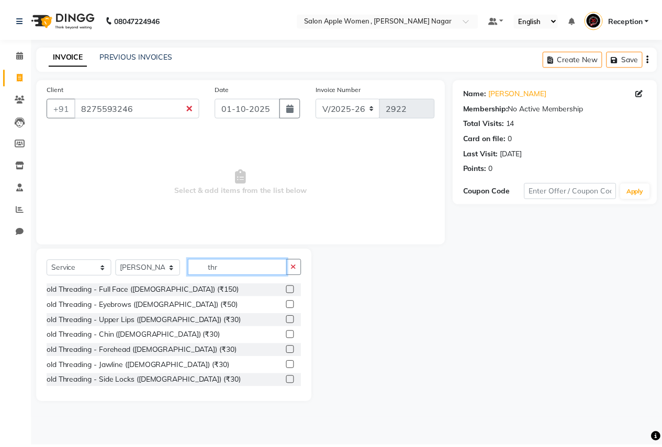
scroll to position [138, 0]
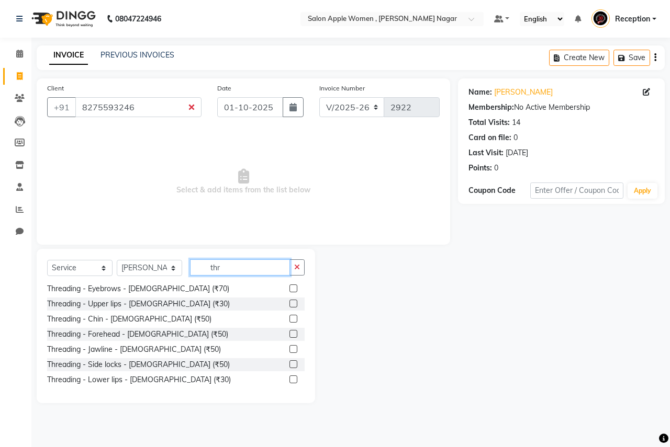
type input "thr"
click at [289, 286] on label at bounding box center [293, 289] width 8 height 8
click at [289, 286] on input "checkbox" at bounding box center [292, 289] width 7 height 7
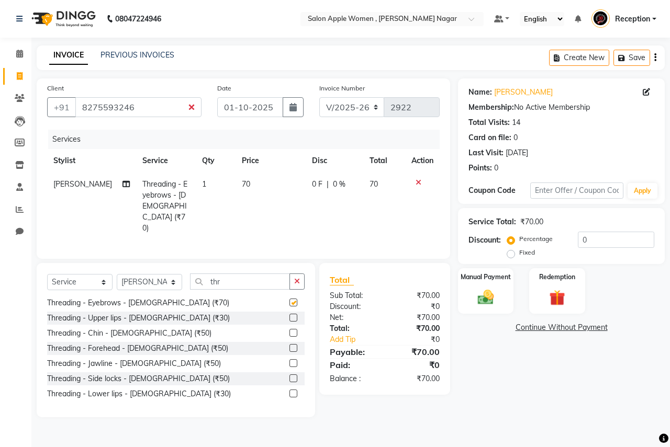
checkbox input "false"
click at [289, 314] on label at bounding box center [293, 318] width 8 height 8
click at [289, 315] on input "checkbox" at bounding box center [292, 318] width 7 height 7
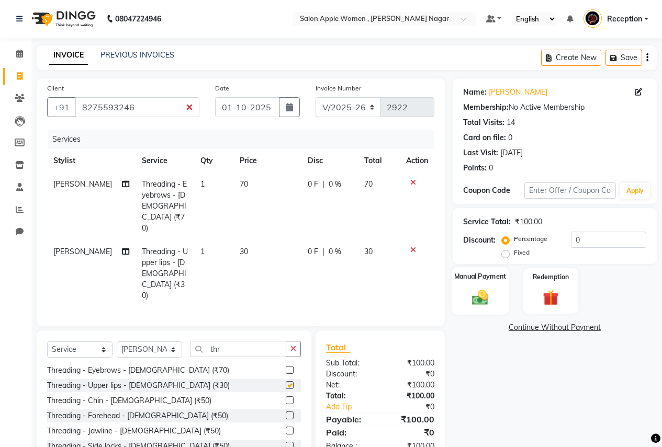
checkbox input "false"
click at [475, 292] on img at bounding box center [480, 297] width 27 height 19
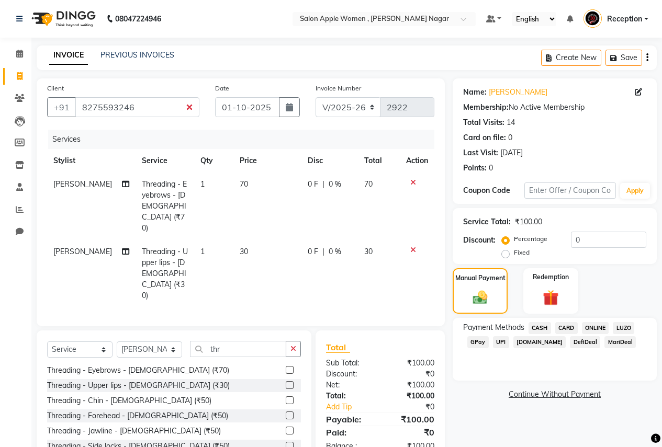
click at [535, 328] on span "CASH" at bounding box center [539, 328] width 22 height 12
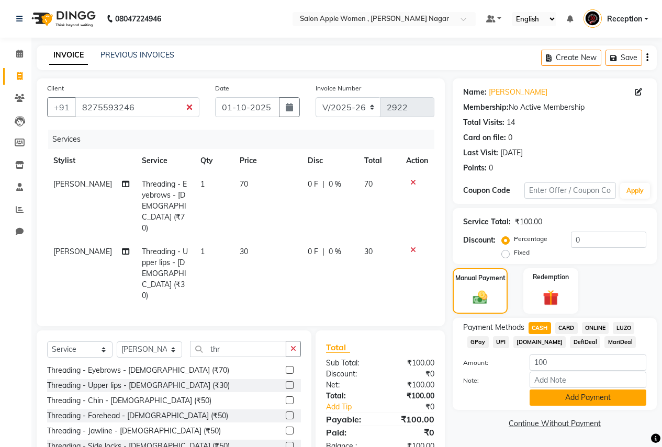
click at [558, 391] on button "Add Payment" at bounding box center [588, 398] width 117 height 16
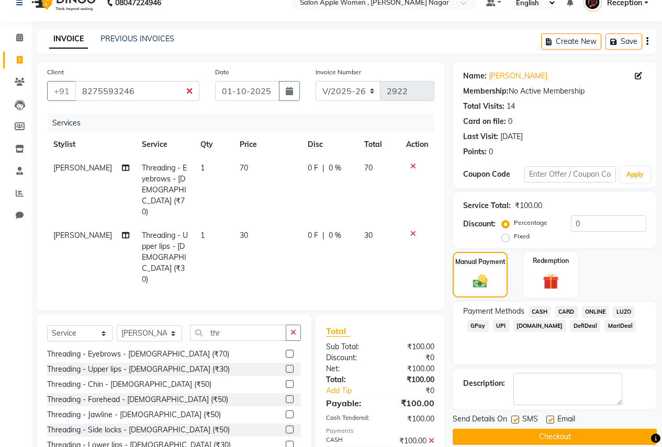
scroll to position [32, 0]
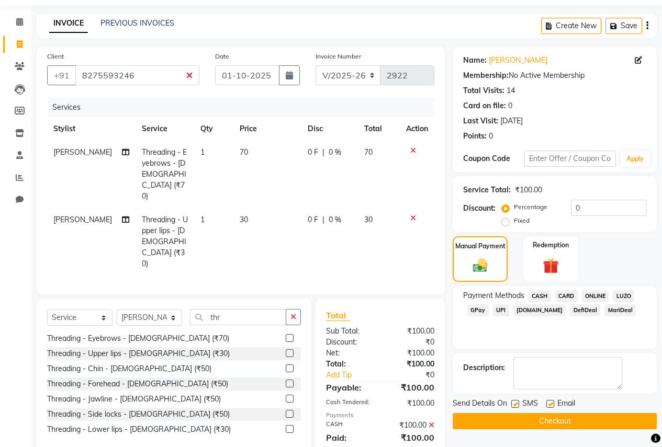
click at [556, 423] on button "Checkout" at bounding box center [555, 421] width 204 height 16
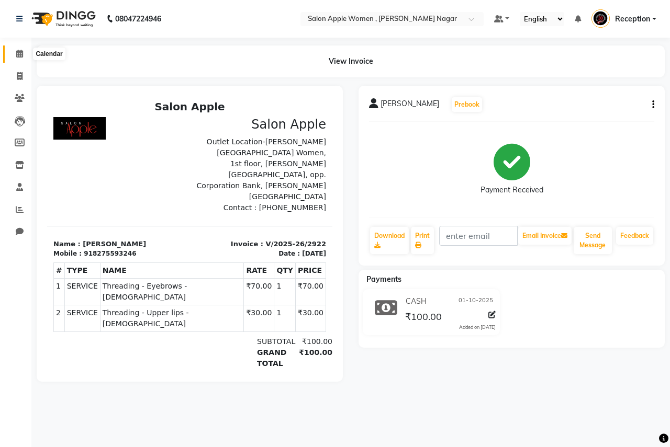
click at [20, 50] on icon at bounding box center [19, 54] width 7 height 8
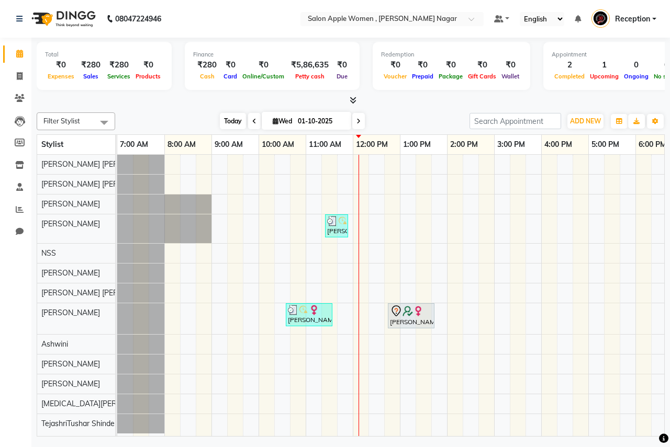
click at [234, 122] on span "Today" at bounding box center [233, 121] width 26 height 16
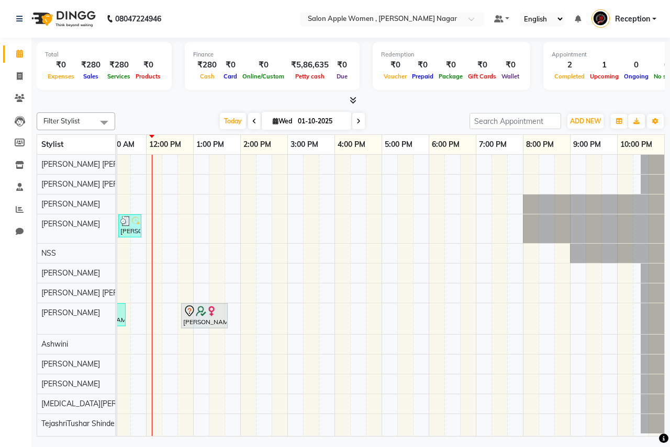
drag, startPoint x: 317, startPoint y: 437, endPoint x: 205, endPoint y: 443, distance: 111.6
click at [205, 443] on div "08047224946 Select Location × Salon Apple Women , [PERSON_NAME] Nagar Default P…" at bounding box center [335, 223] width 670 height 447
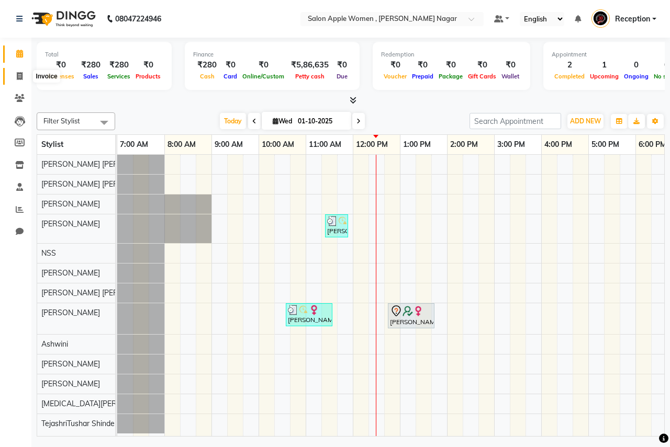
drag, startPoint x: 18, startPoint y: 78, endPoint x: 23, endPoint y: 81, distance: 5.6
click at [18, 78] on icon at bounding box center [20, 76] width 6 height 8
select select "96"
select select "service"
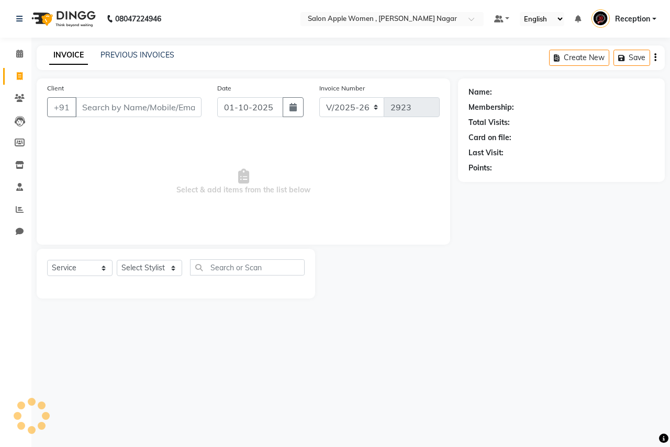
click at [133, 104] on input "Client" at bounding box center [138, 107] width 126 height 20
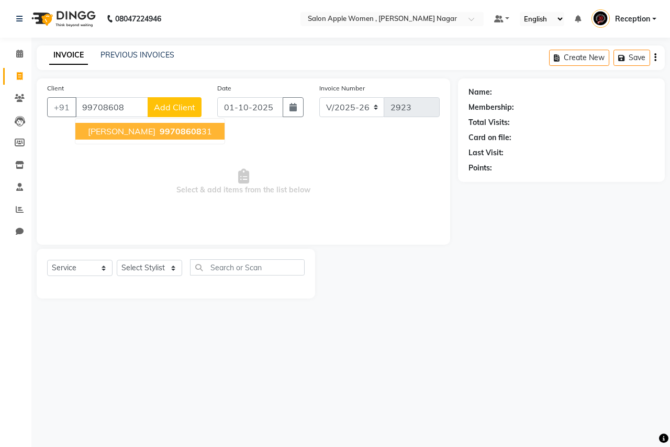
click at [138, 133] on span "[PERSON_NAME]" at bounding box center [121, 131] width 67 height 10
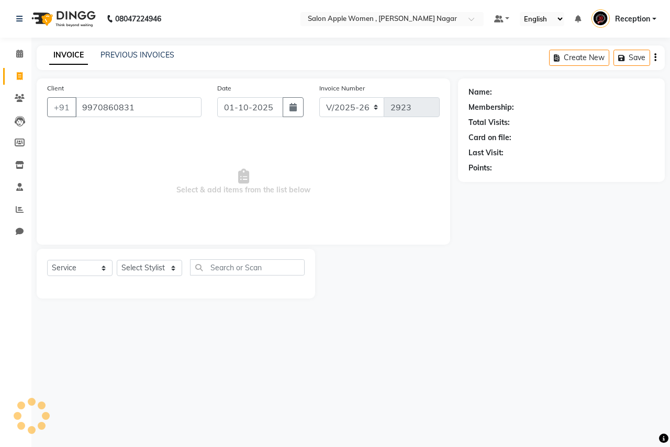
type input "9970860831"
select select "1: Object"
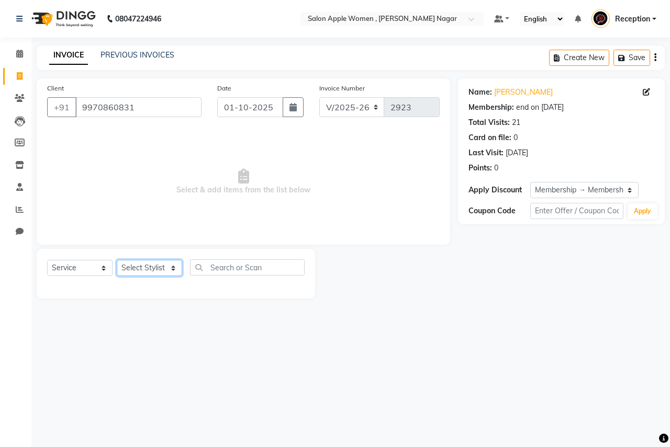
click at [129, 268] on select "Select Stylist [PERSON_NAME] [PERSON_NAME] [PERSON_NAME] [PERSON_NAME] Jyoti Ra…" at bounding box center [149, 268] width 65 height 16
select select "3152"
click at [117, 260] on select "Select Stylist [PERSON_NAME] [PERSON_NAME] [PERSON_NAME] [PERSON_NAME] Jyoti Ra…" at bounding box center [149, 268] width 65 height 16
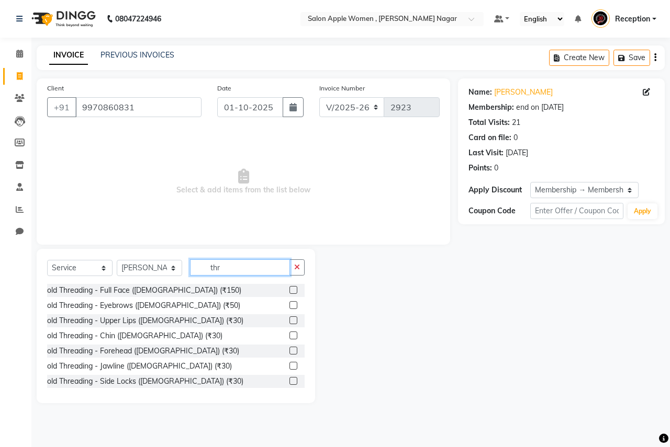
scroll to position [52, 0]
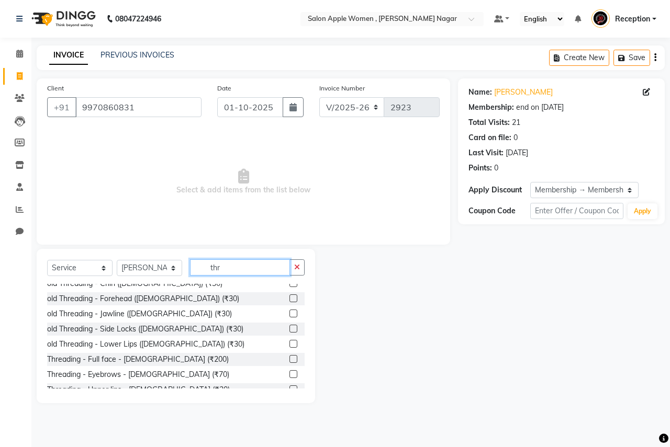
type input "thr"
click at [289, 377] on label at bounding box center [293, 374] width 8 height 8
click at [289, 377] on input "checkbox" at bounding box center [292, 374] width 7 height 7
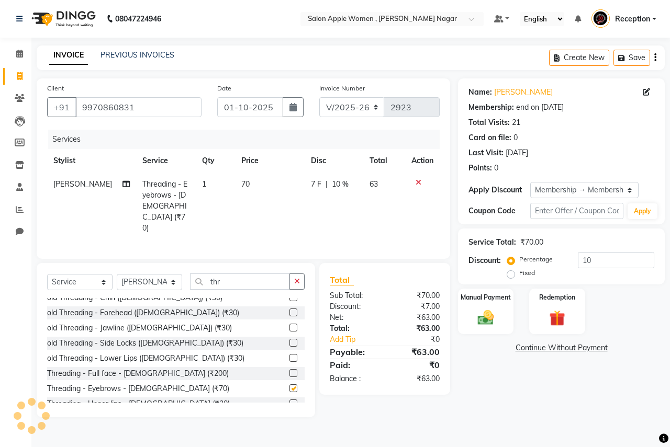
checkbox input "false"
click at [251, 274] on input "thr" at bounding box center [240, 282] width 100 height 16
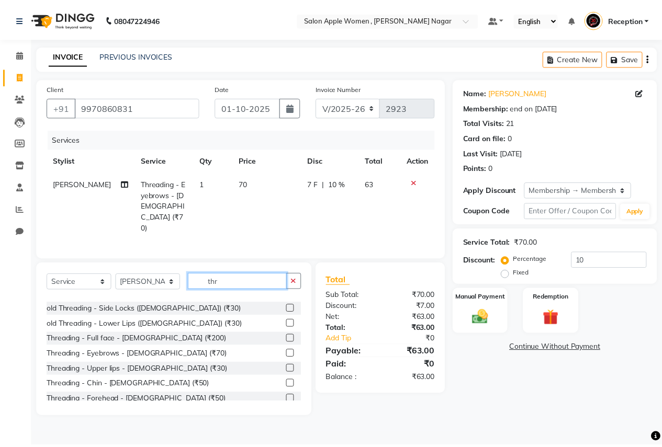
scroll to position [105, 0]
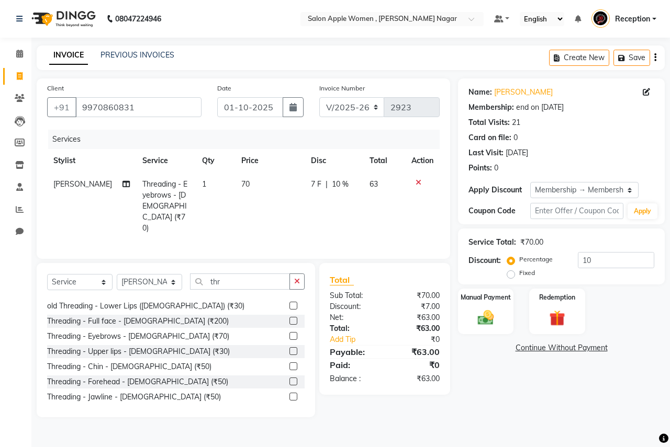
click at [289, 347] on label at bounding box center [293, 351] width 8 height 8
click at [289, 348] on input "checkbox" at bounding box center [292, 351] width 7 height 7
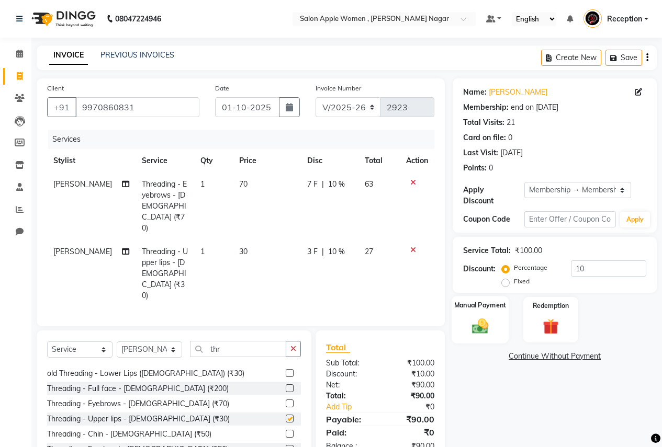
checkbox input "false"
click at [483, 320] on img at bounding box center [480, 326] width 27 height 19
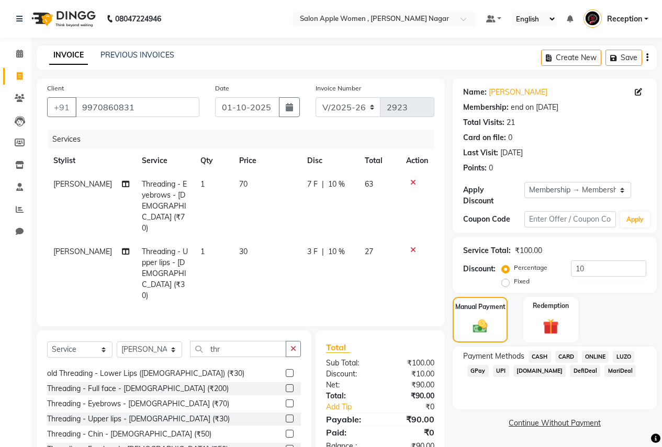
click at [592, 351] on span "ONLINE" at bounding box center [595, 357] width 27 height 12
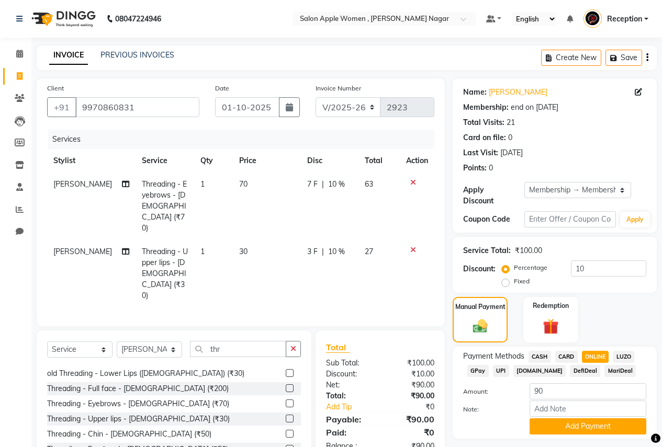
click at [536, 351] on span "CASH" at bounding box center [539, 357] width 22 height 12
drag, startPoint x: 564, startPoint y: 415, endPoint x: 560, endPoint y: 392, distance: 23.2
click at [563, 419] on button "Add Payment" at bounding box center [588, 427] width 117 height 16
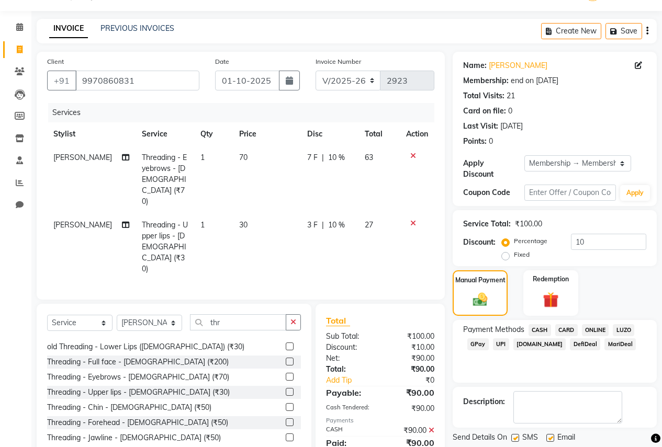
scroll to position [50, 0]
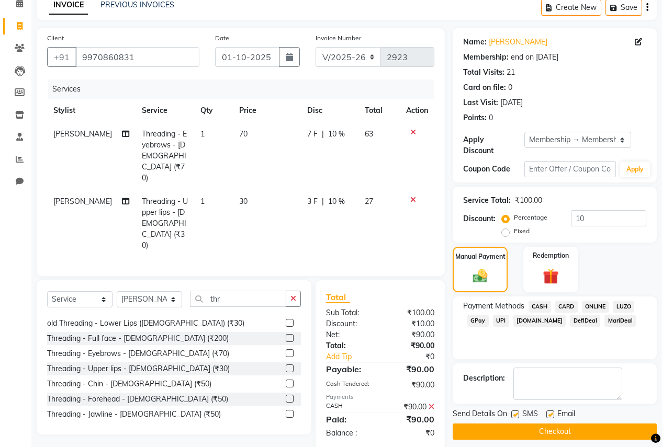
click at [545, 424] on button "Checkout" at bounding box center [555, 432] width 204 height 16
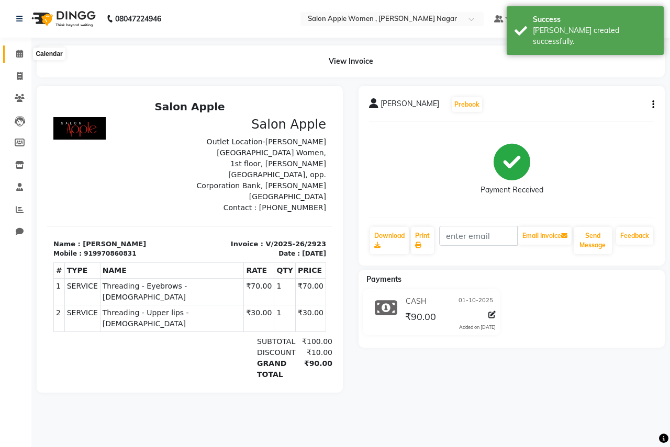
click at [12, 52] on span at bounding box center [19, 54] width 18 height 12
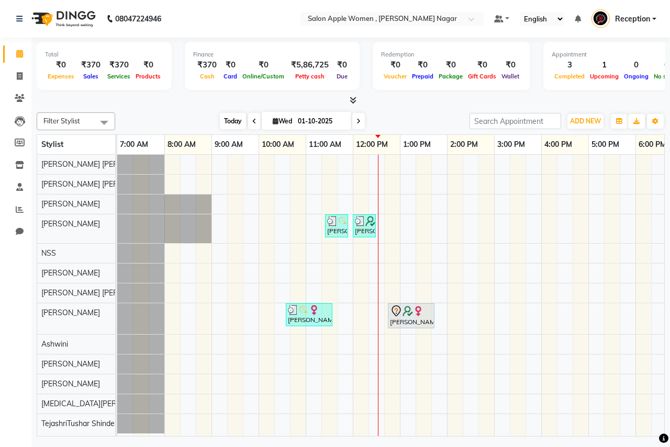
click at [231, 126] on span "Today" at bounding box center [233, 121] width 26 height 16
click at [228, 120] on span "Today" at bounding box center [233, 121] width 26 height 16
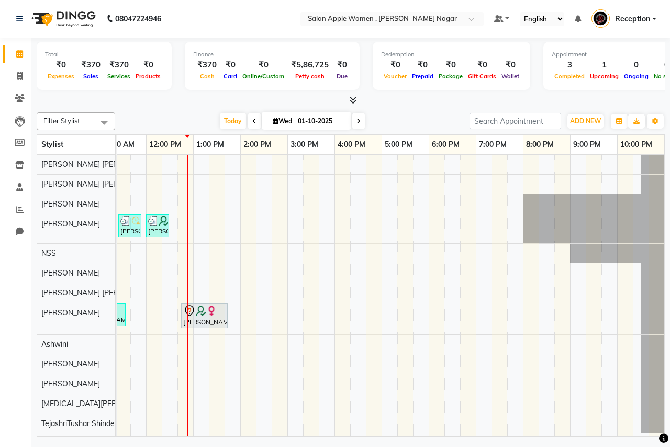
click at [359, 121] on span at bounding box center [358, 121] width 13 height 16
type input "02-10-2025"
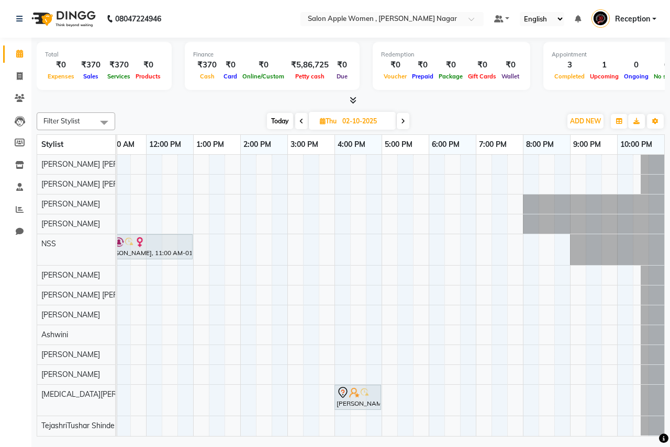
scroll to position [7, 0]
click at [446, 264] on div "[PERSON_NAME], 11:00 AM-01:00 PM, Hair protein treatment - Nanoplastia - upper …" at bounding box center [287, 295] width 753 height 281
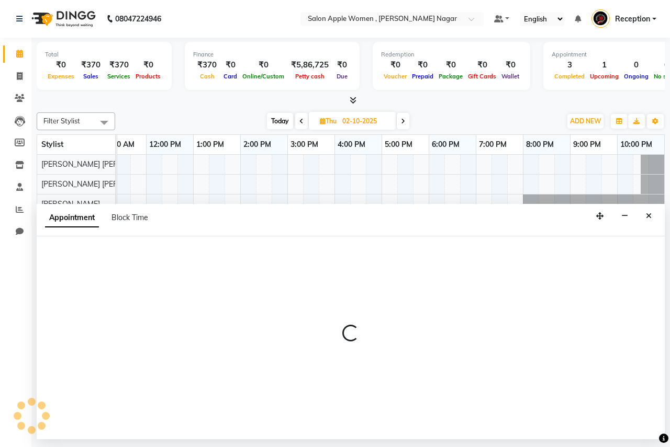
select select "12123"
select select "1095"
select select "tentative"
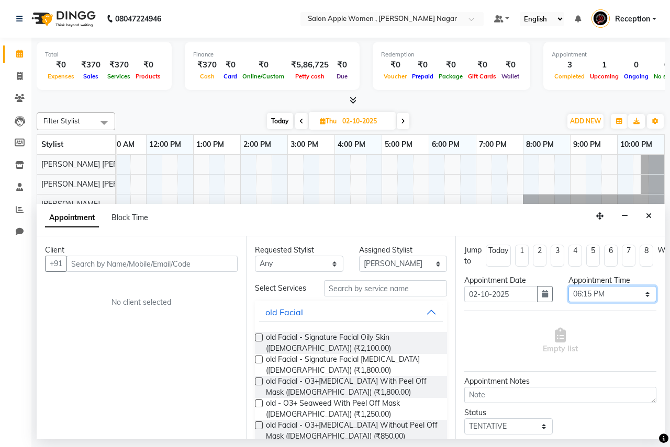
click at [607, 293] on select "Select 08:00 AM 08:15 AM 08:30 AM 08:45 AM 09:00 AM 09:15 AM 09:30 AM 09:45 AM …" at bounding box center [612, 294] width 88 height 16
select select "1110"
click at [568, 286] on select "Select 08:00 AM 08:15 AM 08:30 AM 08:45 AM 09:00 AM 09:15 AM 09:30 AM 09:45 AM …" at bounding box center [612, 294] width 88 height 16
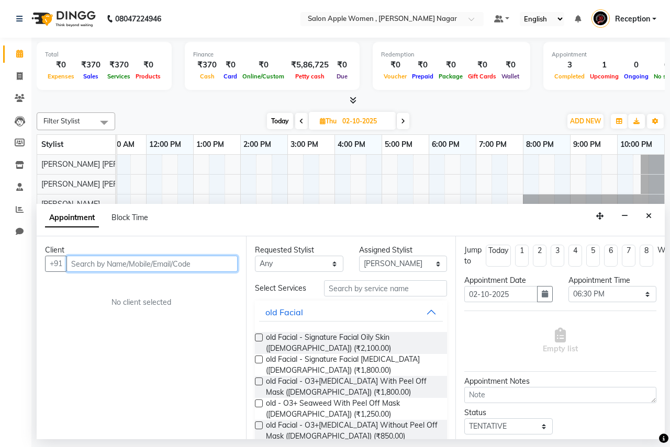
click at [190, 263] on input "text" at bounding box center [151, 264] width 171 height 16
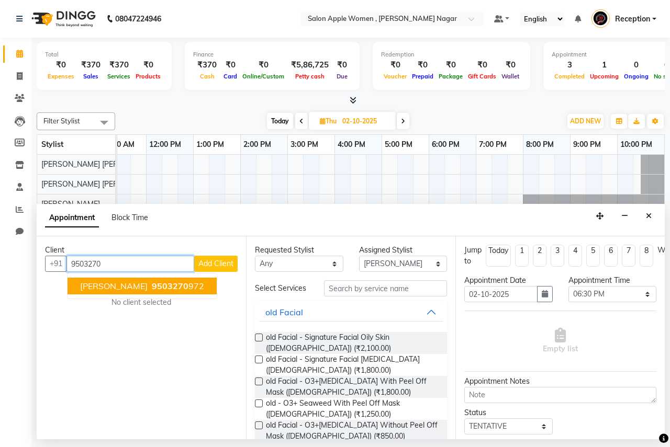
click at [180, 280] on button "[PERSON_NAME] 9503270 972" at bounding box center [141, 286] width 149 height 17
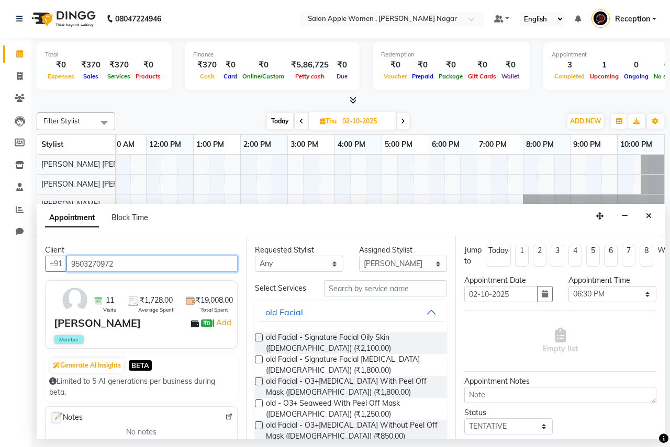
type input "9503270972"
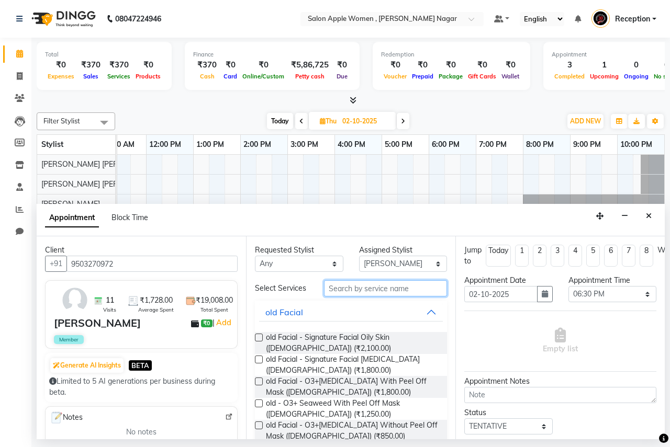
click at [343, 292] on input "text" at bounding box center [385, 288] width 123 height 16
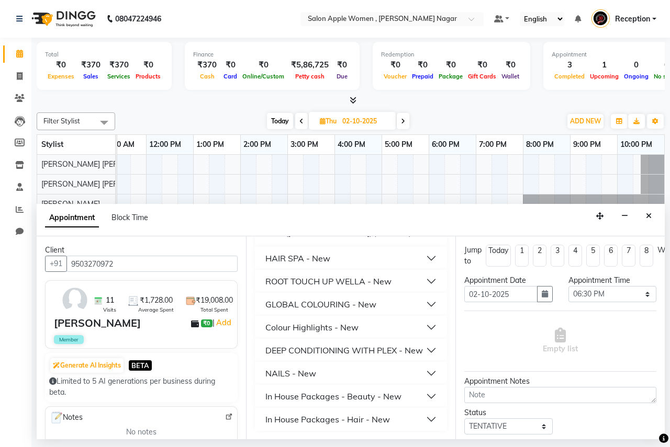
scroll to position [150, 0]
type input "1800"
click at [314, 400] on div "In House Packages - Beauty - New" at bounding box center [333, 396] width 136 height 13
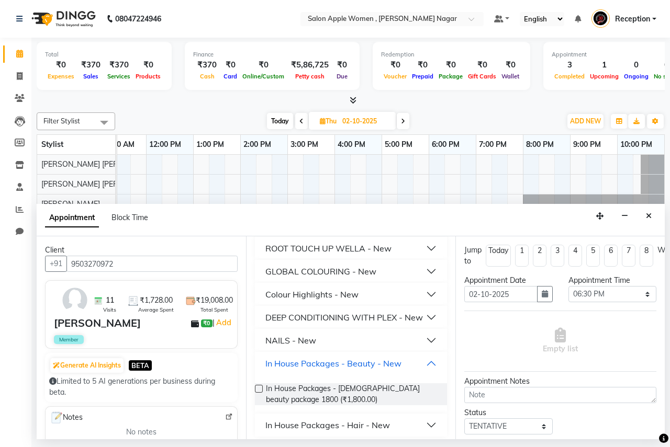
scroll to position [189, 0]
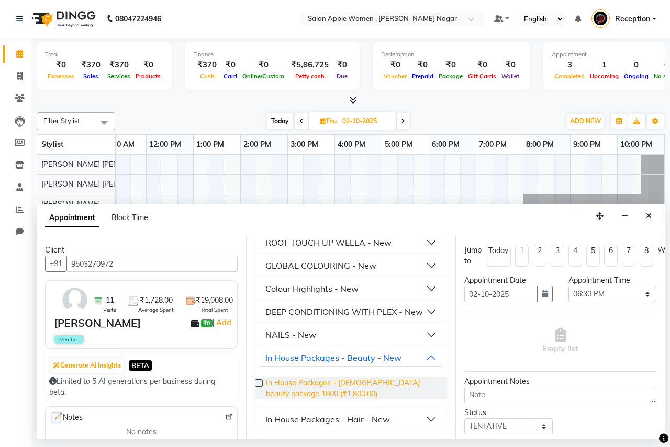
click at [304, 392] on span "In House Packages - [DEMOGRAPHIC_DATA] beauty package 1800 (₹1,800.00)" at bounding box center [352, 389] width 173 height 22
checkbox input "false"
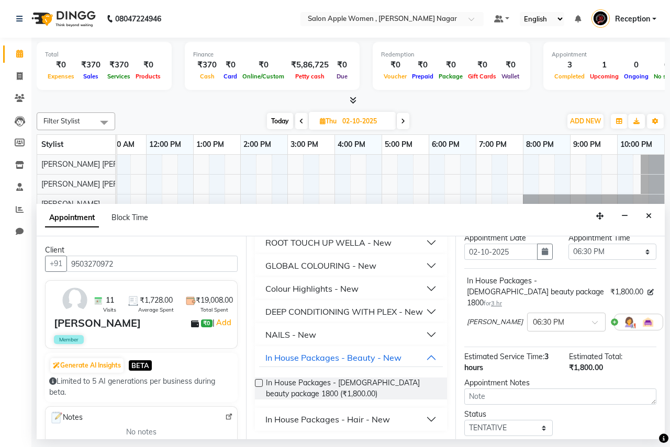
scroll to position [104, 0]
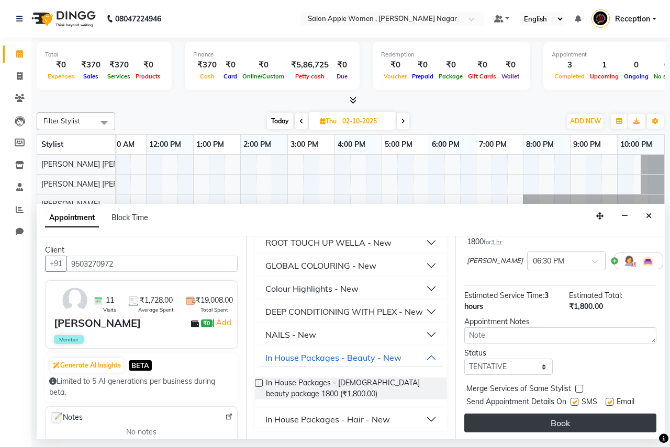
click at [549, 415] on button "Book" at bounding box center [560, 423] width 192 height 19
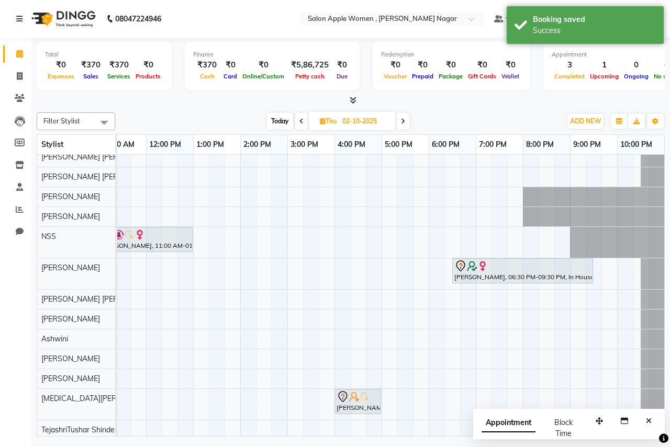
click at [272, 121] on span "Today" at bounding box center [280, 121] width 26 height 16
type input "01-10-2025"
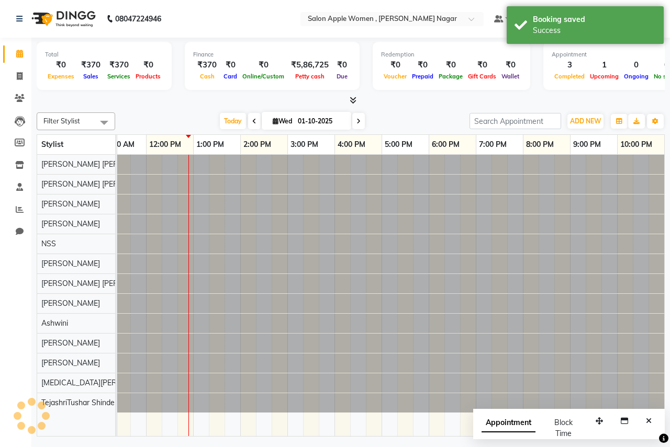
scroll to position [0, 0]
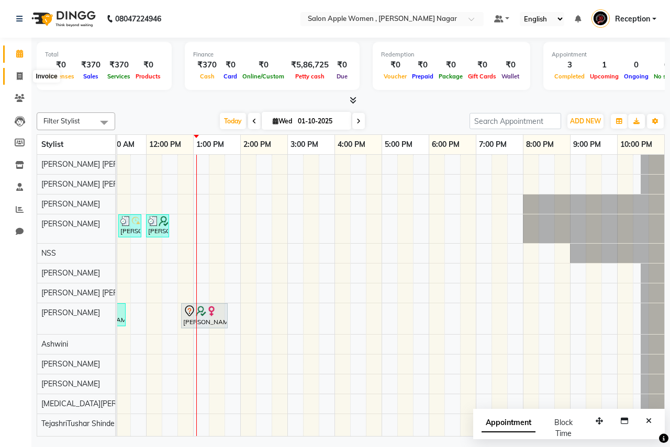
drag, startPoint x: 18, startPoint y: 77, endPoint x: 34, endPoint y: 81, distance: 16.1
click at [18, 77] on icon at bounding box center [20, 76] width 6 height 8
select select "service"
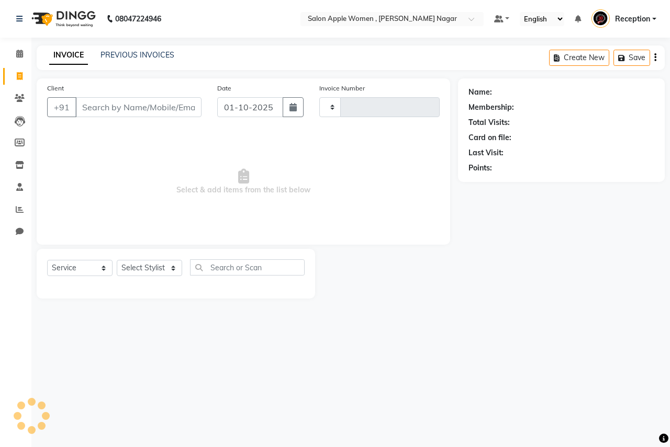
type input "2924"
select select "96"
click at [95, 108] on input "Client" at bounding box center [138, 107] width 126 height 20
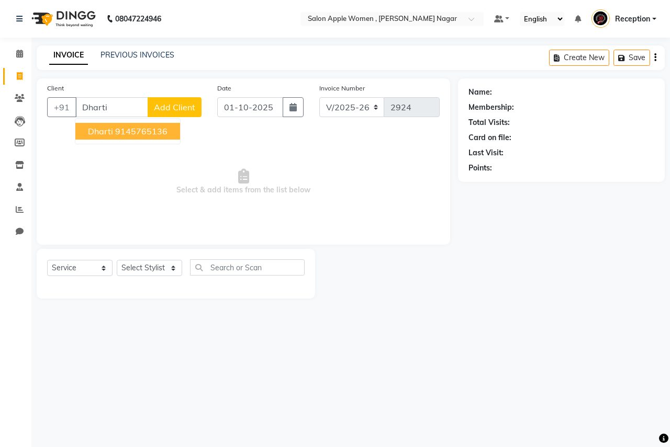
click at [118, 128] on ngb-highlight "9145765136" at bounding box center [141, 131] width 52 height 10
type input "9145765136"
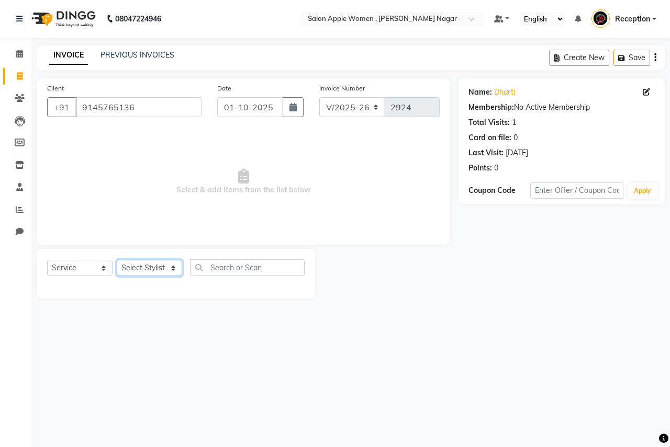
click at [162, 269] on select "Select Stylist [PERSON_NAME] [PERSON_NAME] [PERSON_NAME] [PERSON_NAME] Jyoti Ra…" at bounding box center [149, 268] width 65 height 16
select select "70309"
click at [117, 260] on select "Select Stylist [PERSON_NAME] [PERSON_NAME] [PERSON_NAME] [PERSON_NAME] Jyoti Ra…" at bounding box center [149, 268] width 65 height 16
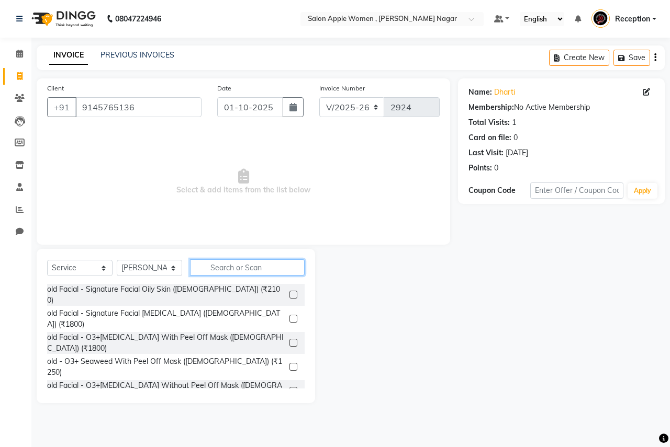
click at [239, 271] on input "text" at bounding box center [247, 268] width 115 height 16
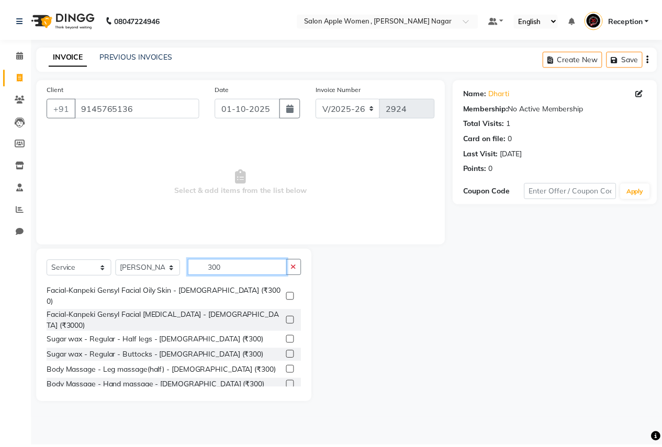
scroll to position [209, 0]
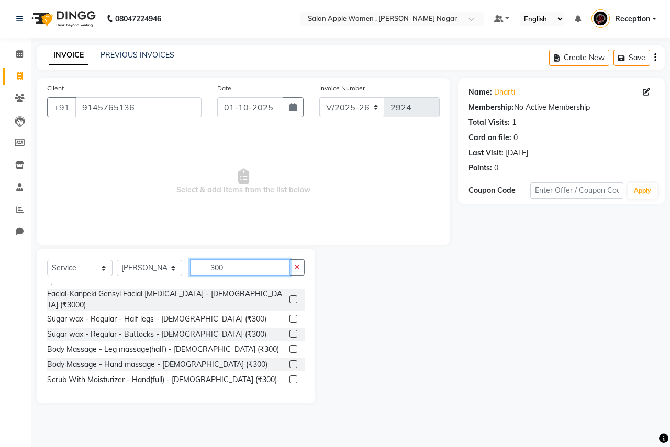
type input "300"
click at [289, 421] on label at bounding box center [293, 425] width 8 height 8
click at [289, 422] on input "checkbox" at bounding box center [292, 425] width 7 height 7
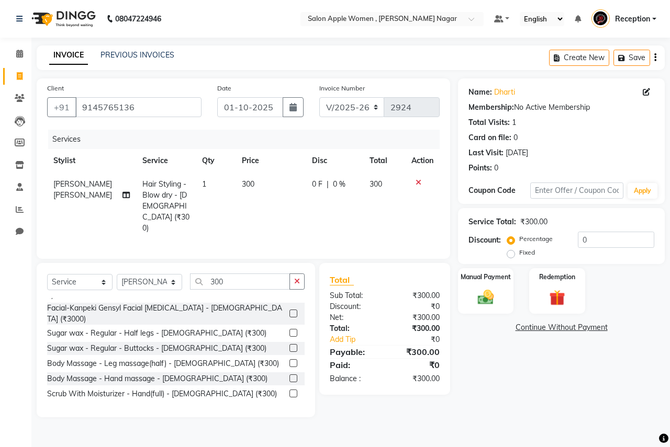
checkbox input "false"
click at [494, 290] on img at bounding box center [485, 297] width 27 height 19
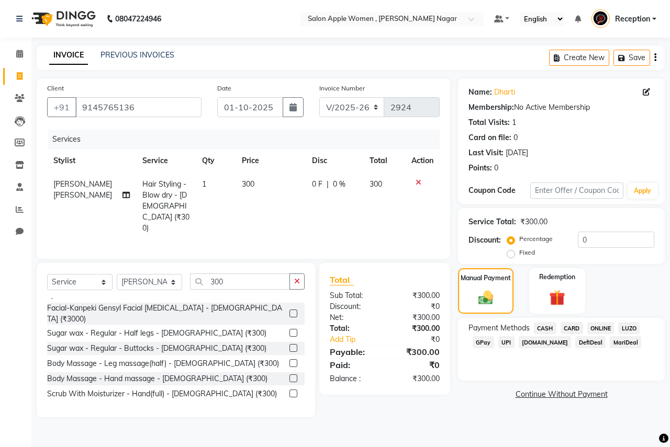
click at [540, 329] on span "CASH" at bounding box center [545, 328] width 22 height 12
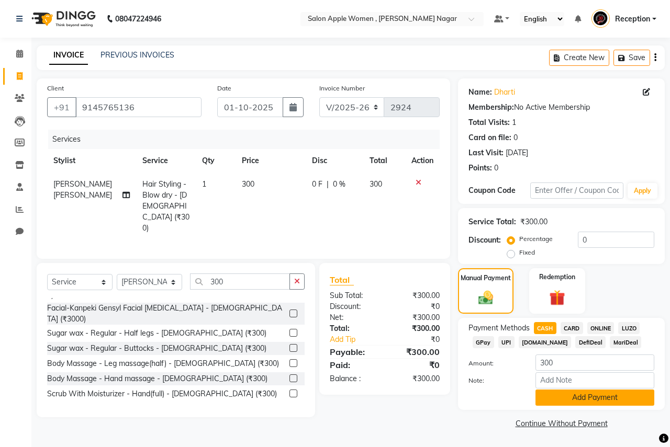
click at [570, 401] on button "Add Payment" at bounding box center [594, 398] width 119 height 16
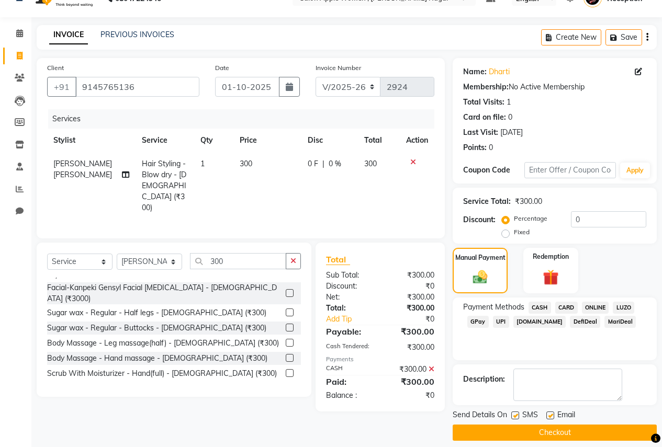
scroll to position [30, 0]
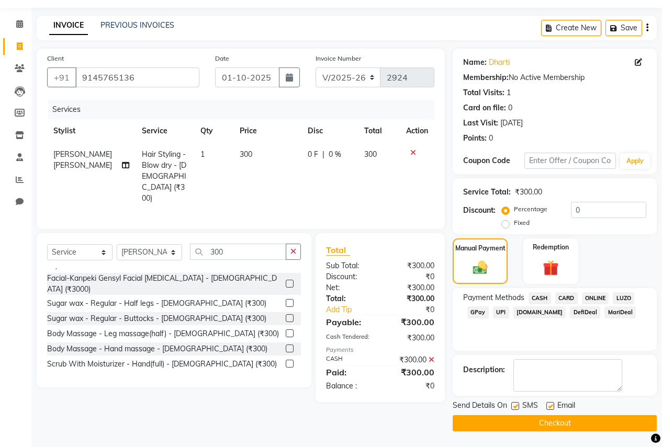
click at [557, 420] on button "Checkout" at bounding box center [555, 423] width 204 height 16
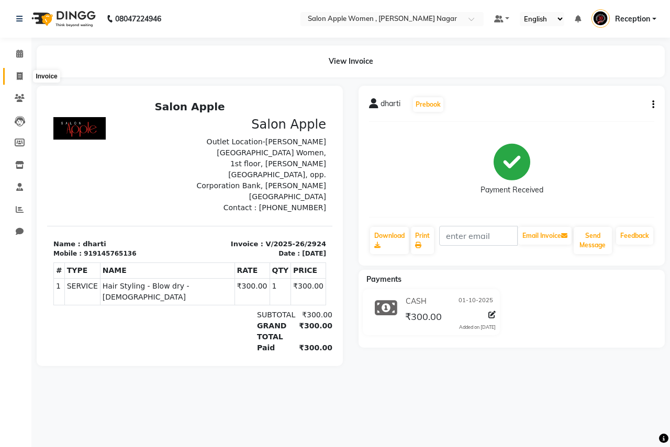
click at [17, 76] on icon at bounding box center [20, 76] width 6 height 8
select select "96"
select select "service"
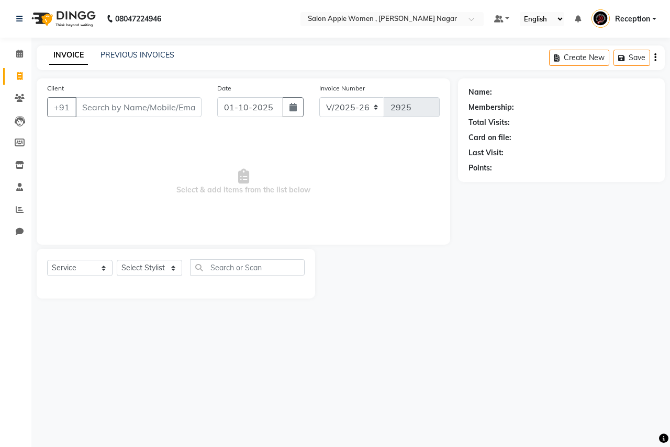
click at [97, 105] on input "Client" at bounding box center [138, 107] width 126 height 20
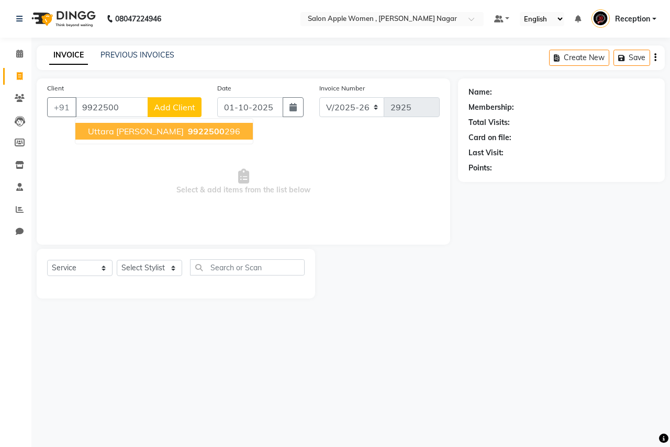
click at [115, 139] on button "uttara [PERSON_NAME] 9922500 296" at bounding box center [163, 131] width 177 height 17
type input "9922500296"
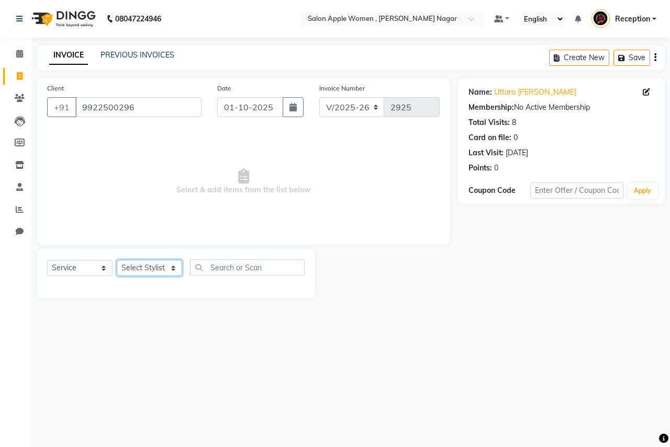
click at [133, 268] on select "Select Stylist [PERSON_NAME] [PERSON_NAME] [PERSON_NAME] [PERSON_NAME] Jyoti Ra…" at bounding box center [149, 268] width 65 height 16
select select "21394"
click at [117, 260] on select "Select Stylist [PERSON_NAME] [PERSON_NAME] [PERSON_NAME] [PERSON_NAME] Jyoti Ra…" at bounding box center [149, 268] width 65 height 16
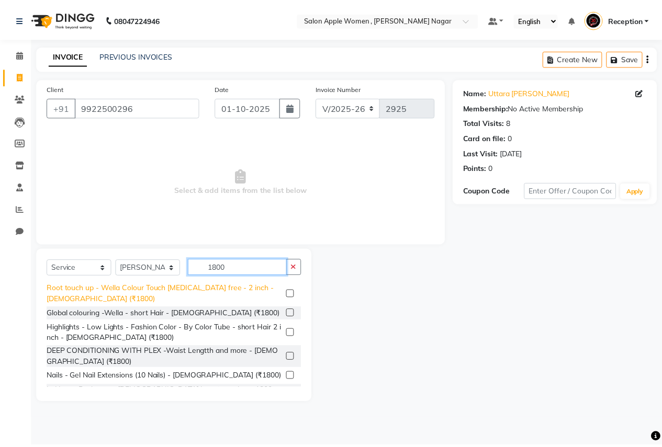
scroll to position [104, 0]
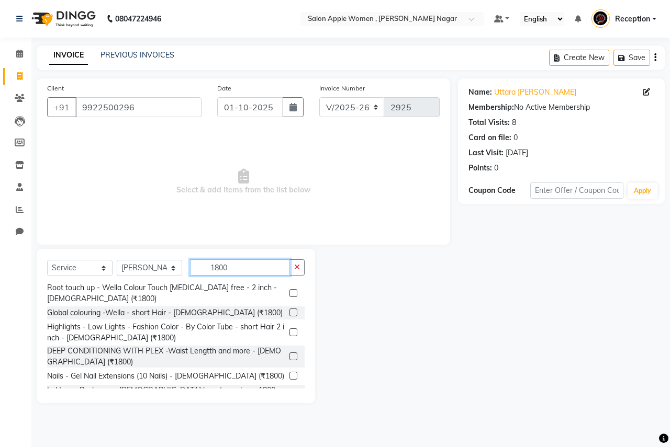
type input "1800"
click at [289, 392] on div at bounding box center [292, 397] width 7 height 11
click at [289, 392] on label at bounding box center [293, 396] width 8 height 8
click at [289, 393] on input "checkbox" at bounding box center [292, 396] width 7 height 7
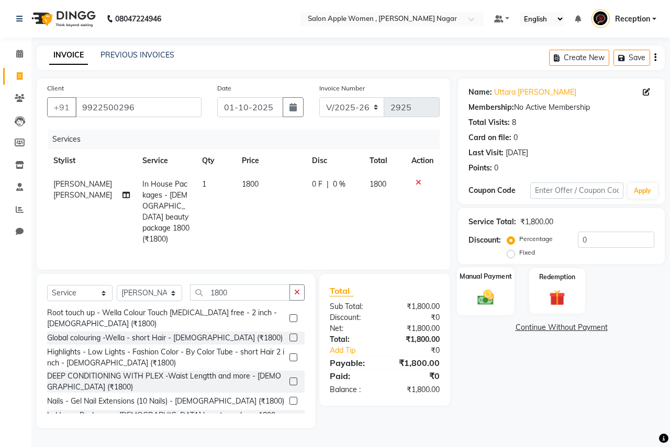
checkbox input "false"
click at [475, 305] on img at bounding box center [485, 297] width 27 height 19
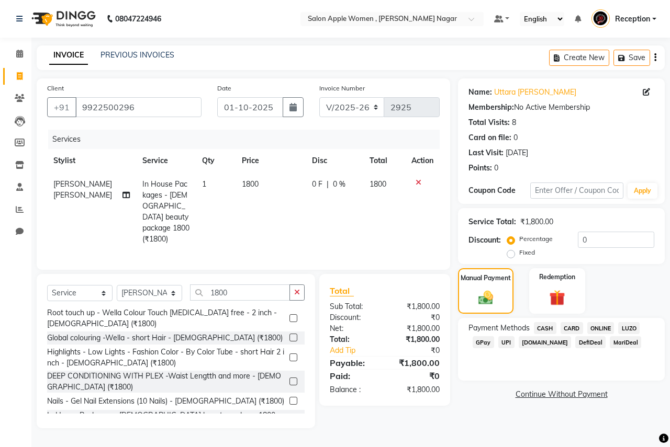
click at [605, 321] on div "Payment Methods CASH CARD ONLINE LUZO GPay UPI [DOMAIN_NAME] DefiDeal MariDeal" at bounding box center [561, 349] width 207 height 63
click at [603, 326] on span "ONLINE" at bounding box center [600, 328] width 27 height 12
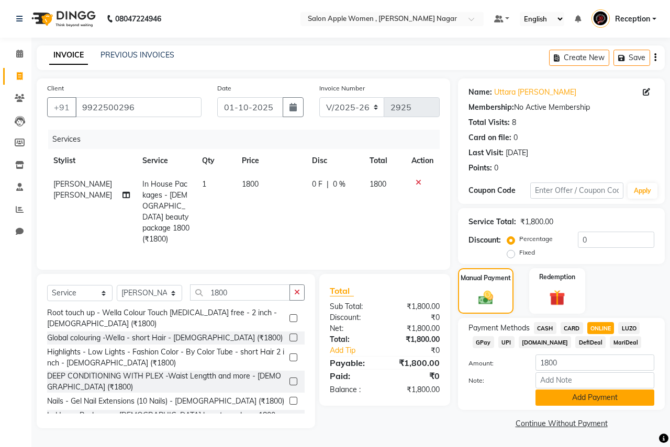
click at [584, 393] on button "Add Payment" at bounding box center [594, 398] width 119 height 16
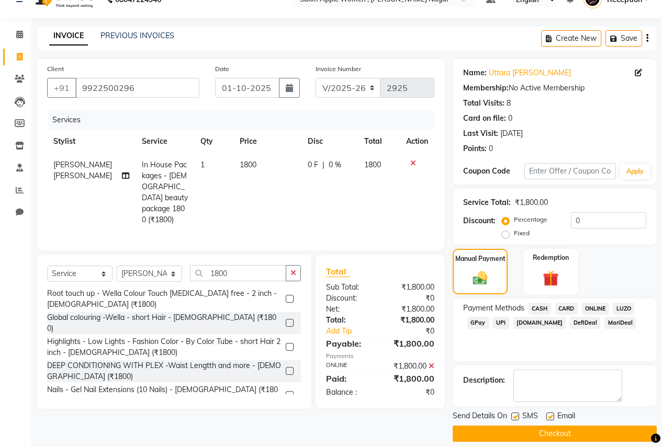
scroll to position [30, 0]
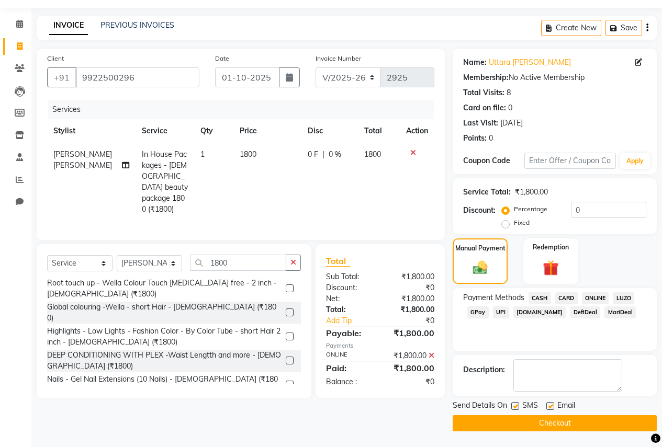
click at [540, 430] on button "Checkout" at bounding box center [555, 423] width 204 height 16
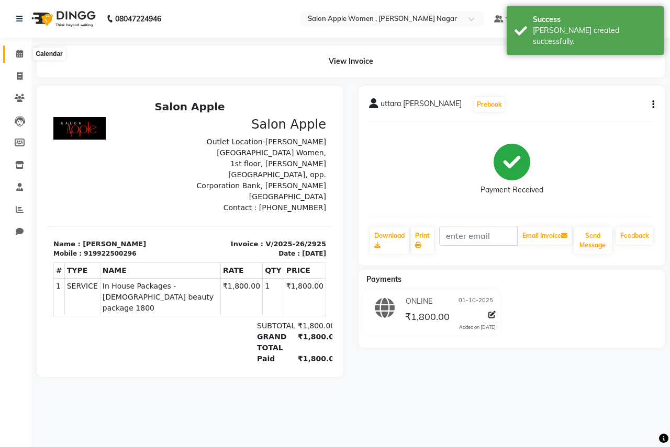
drag, startPoint x: 23, startPoint y: 53, endPoint x: 39, endPoint y: 61, distance: 18.3
click at [23, 53] on icon at bounding box center [19, 54] width 7 height 8
